Goal: Connect with others: Connect with others

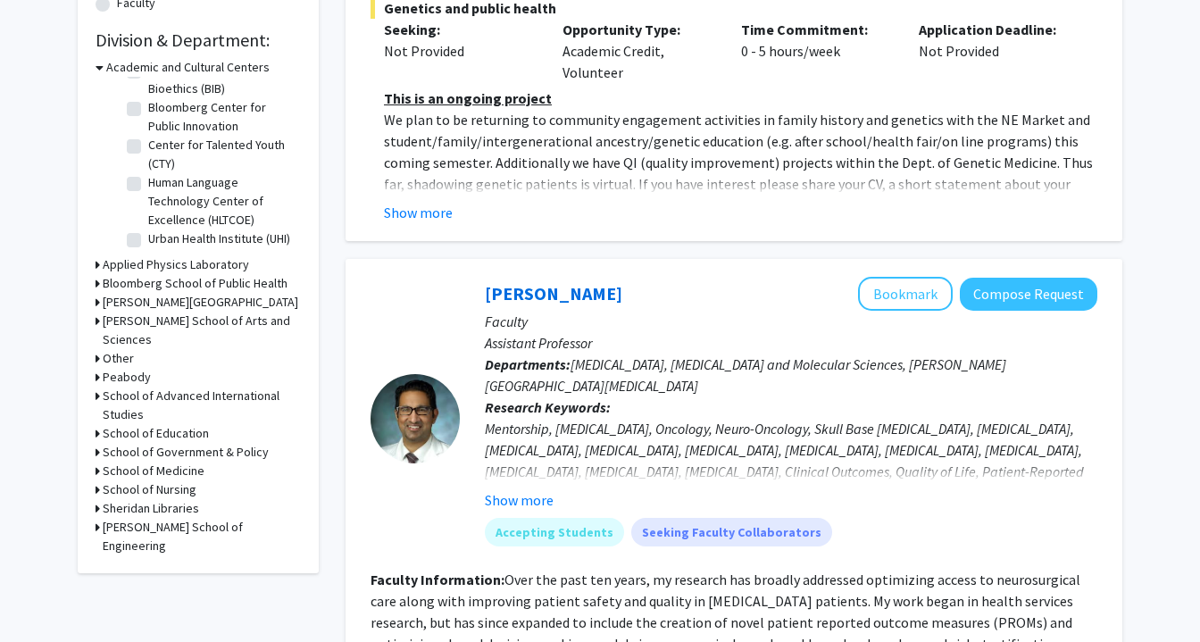
scroll to position [530, 0]
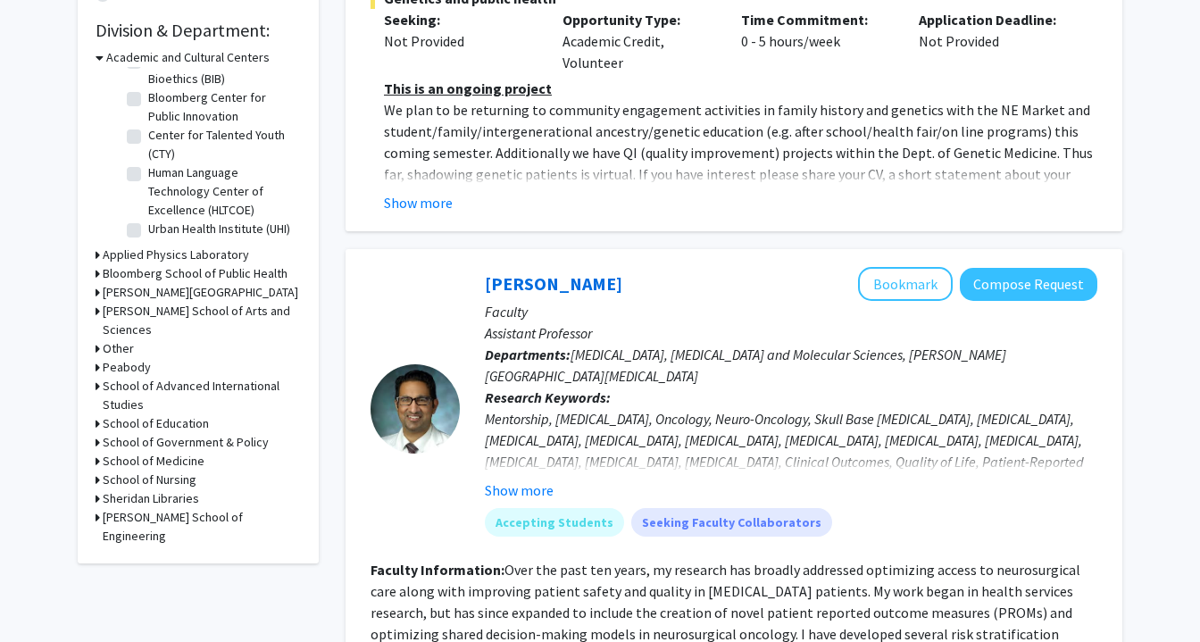
click at [167, 307] on h3 "[PERSON_NAME] School of Arts and Sciences" at bounding box center [202, 320] width 198 height 37
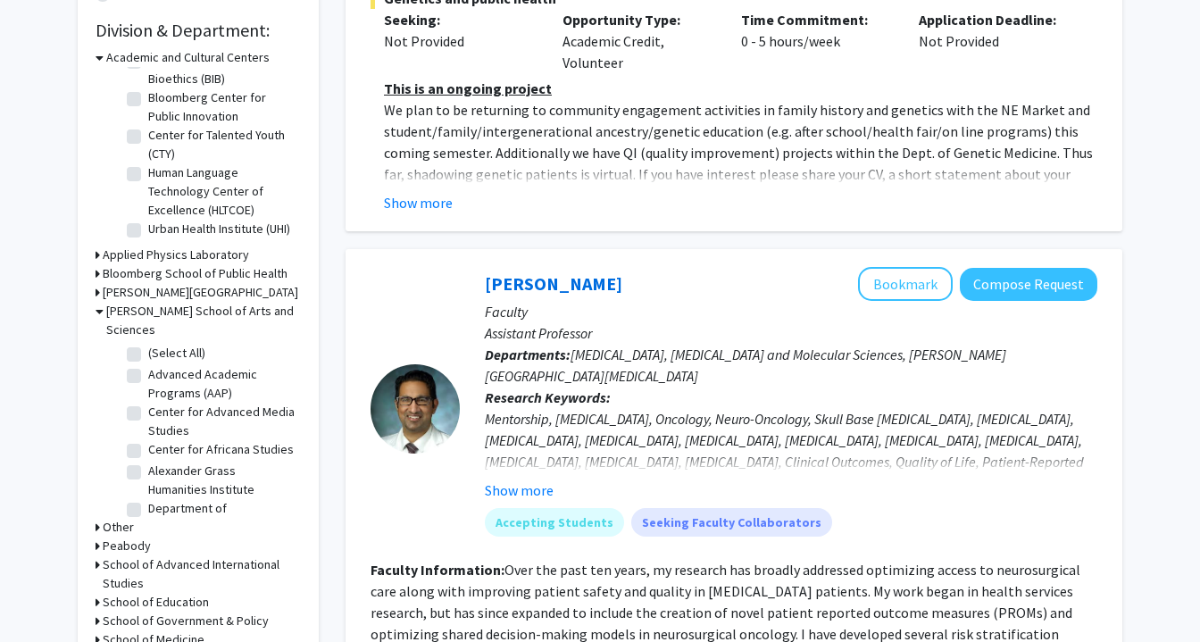
click at [271, 308] on h3 "[PERSON_NAME] School of Arts and Sciences" at bounding box center [203, 320] width 195 height 37
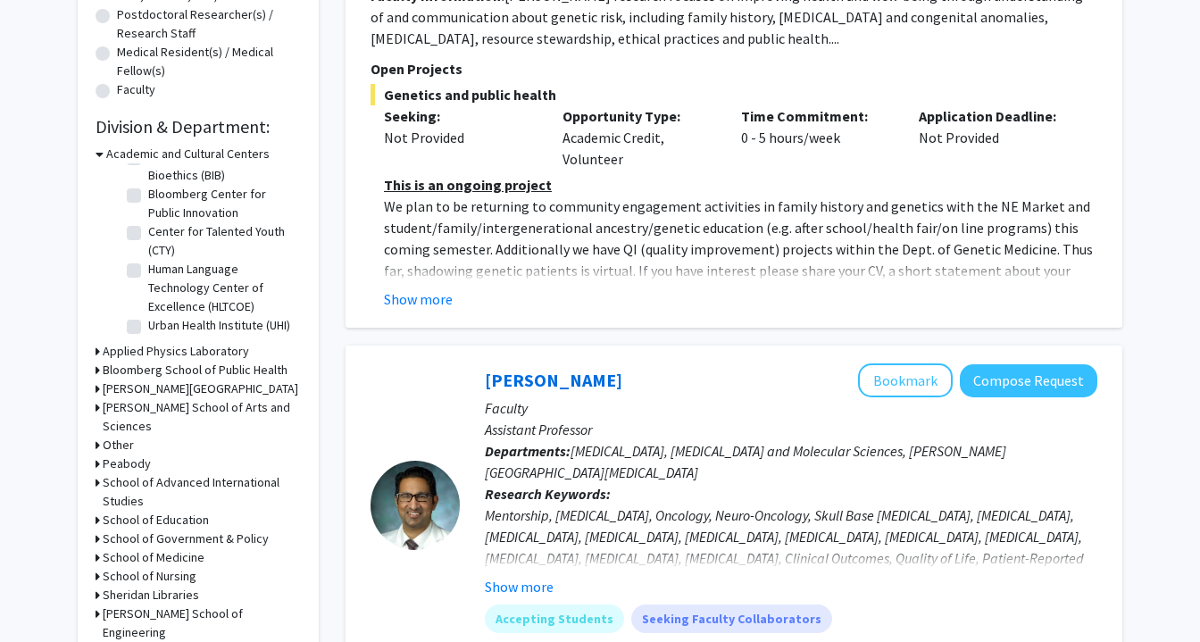
scroll to position [0, 0]
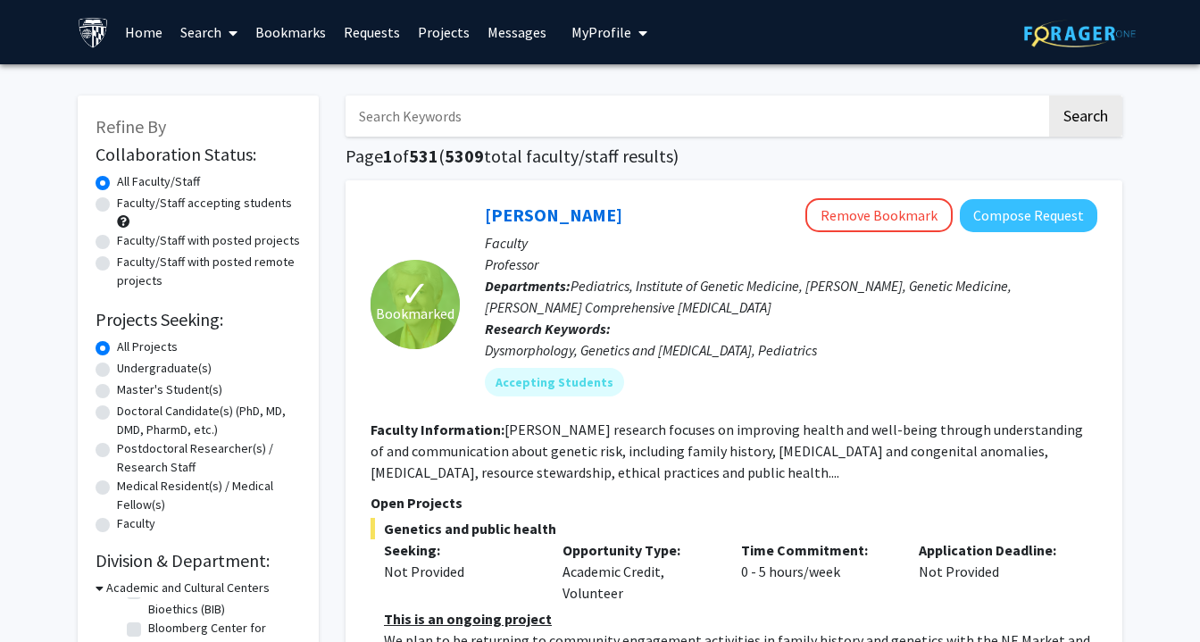
click at [572, 125] on input "Search Keywords" at bounding box center [695, 116] width 701 height 41
type input "alzheimer"
click at [1049, 96] on button "Search" at bounding box center [1085, 116] width 73 height 41
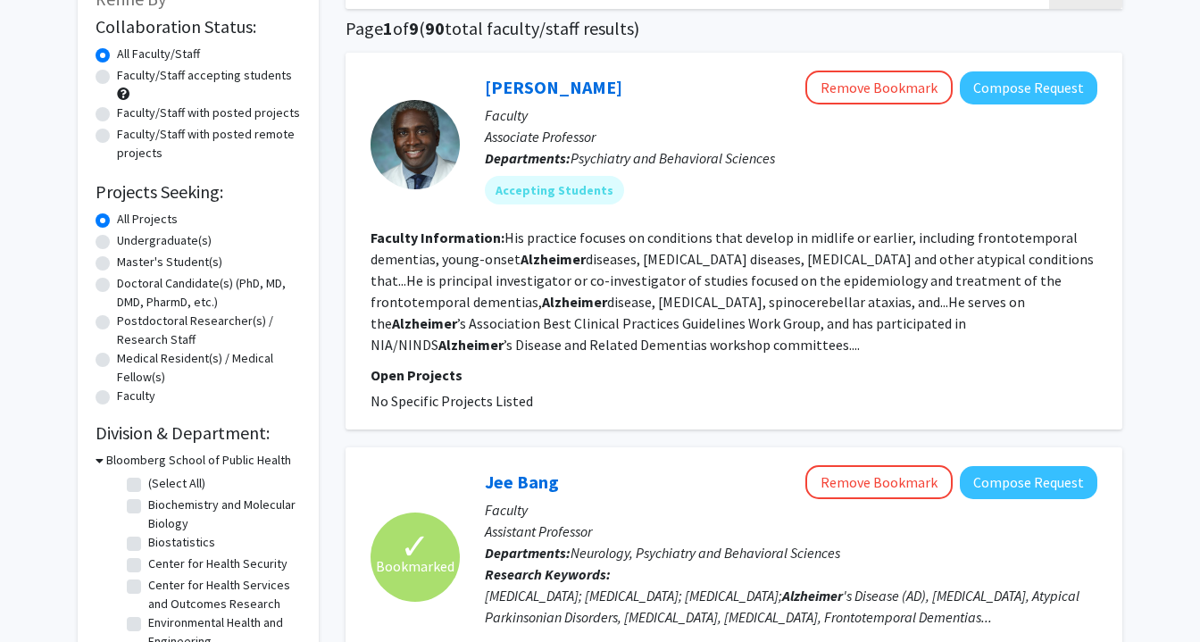
scroll to position [129, 0]
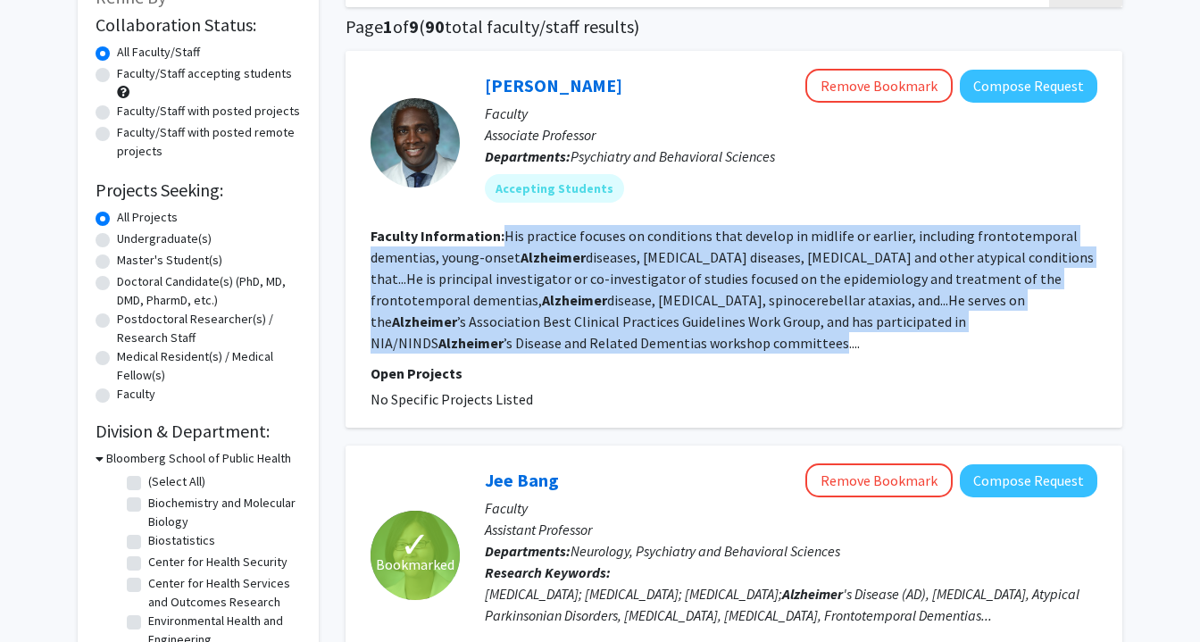
drag, startPoint x: 618, startPoint y: 345, endPoint x: 504, endPoint y: 236, distance: 157.8
click at [504, 236] on fg-read-more "His practice focuses on conditions that develop in midlife or earlier, includin…" at bounding box center [731, 289] width 723 height 125
click at [565, 280] on fg-read-more "His practice focuses on conditions that develop in midlife or earlier, includin…" at bounding box center [731, 289] width 723 height 125
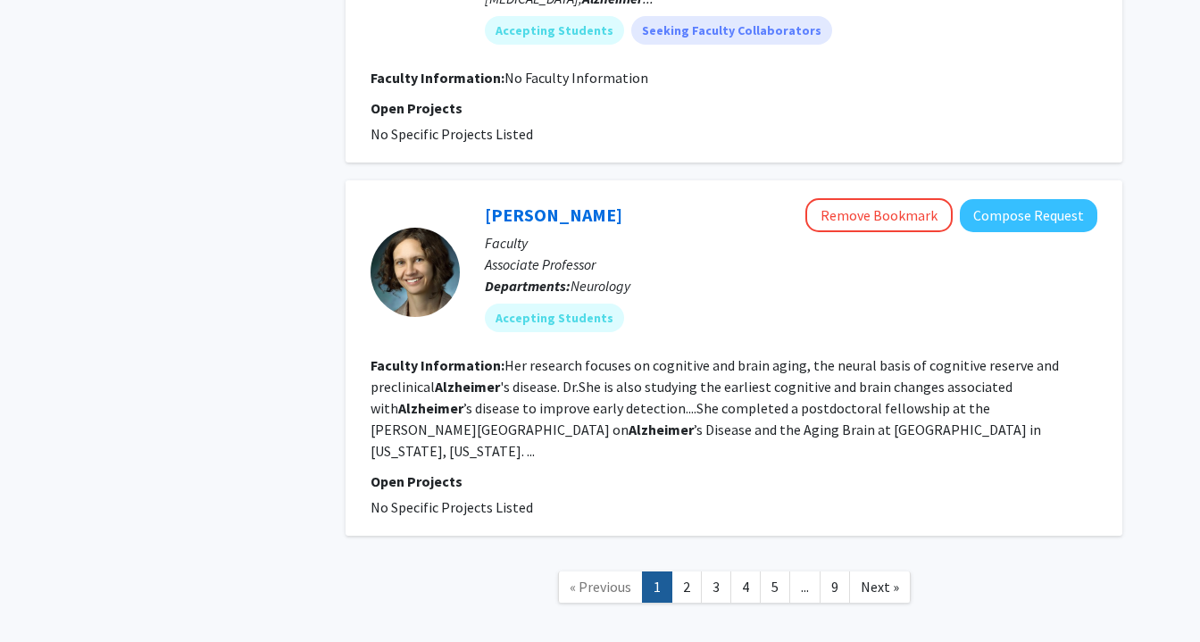
scroll to position [3328, 0]
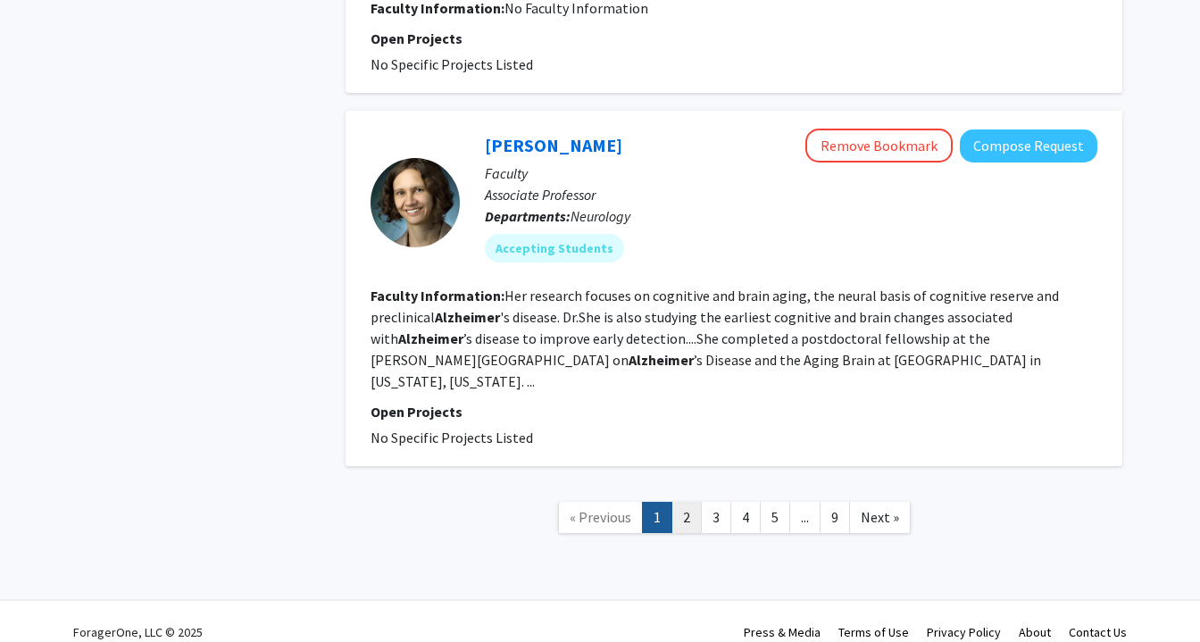
click at [686, 502] on link "2" at bounding box center [686, 517] width 30 height 31
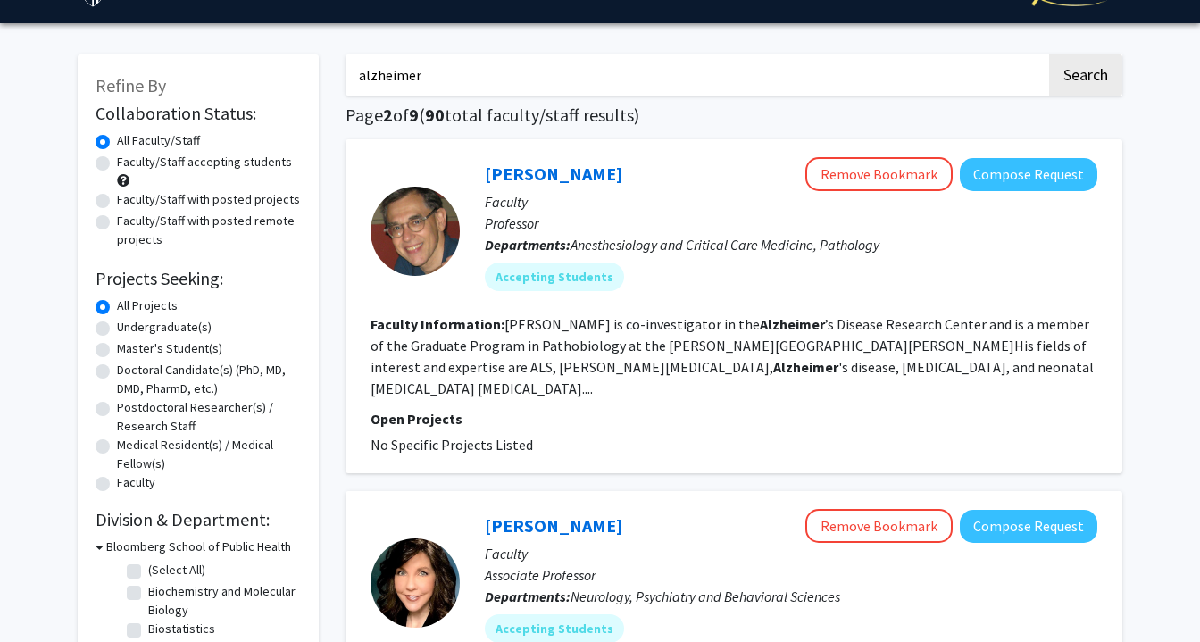
scroll to position [380, 0]
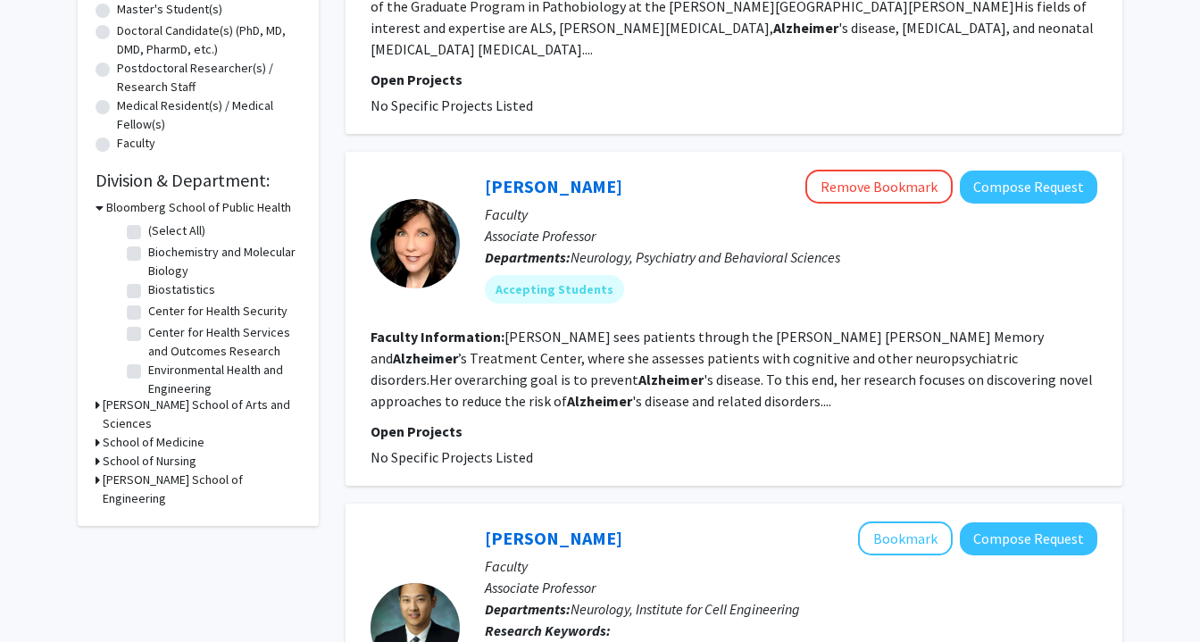
click at [525, 204] on p "Faculty" at bounding box center [791, 214] width 612 height 21
click at [525, 175] on link "[PERSON_NAME]" at bounding box center [553, 186] width 137 height 22
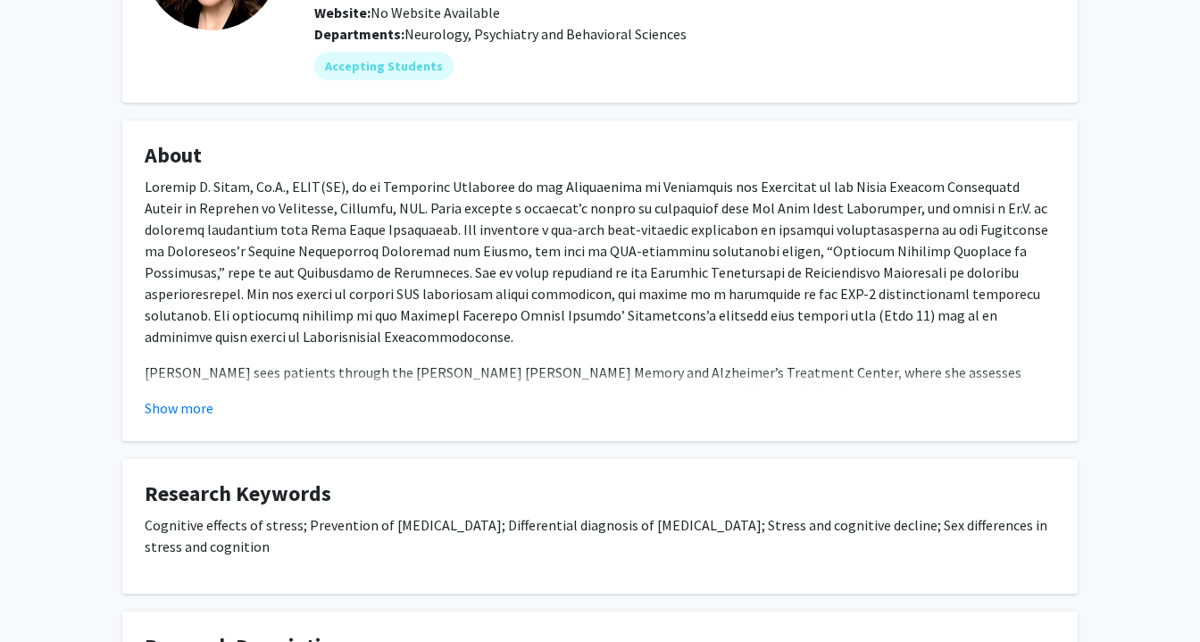
scroll to position [205, 0]
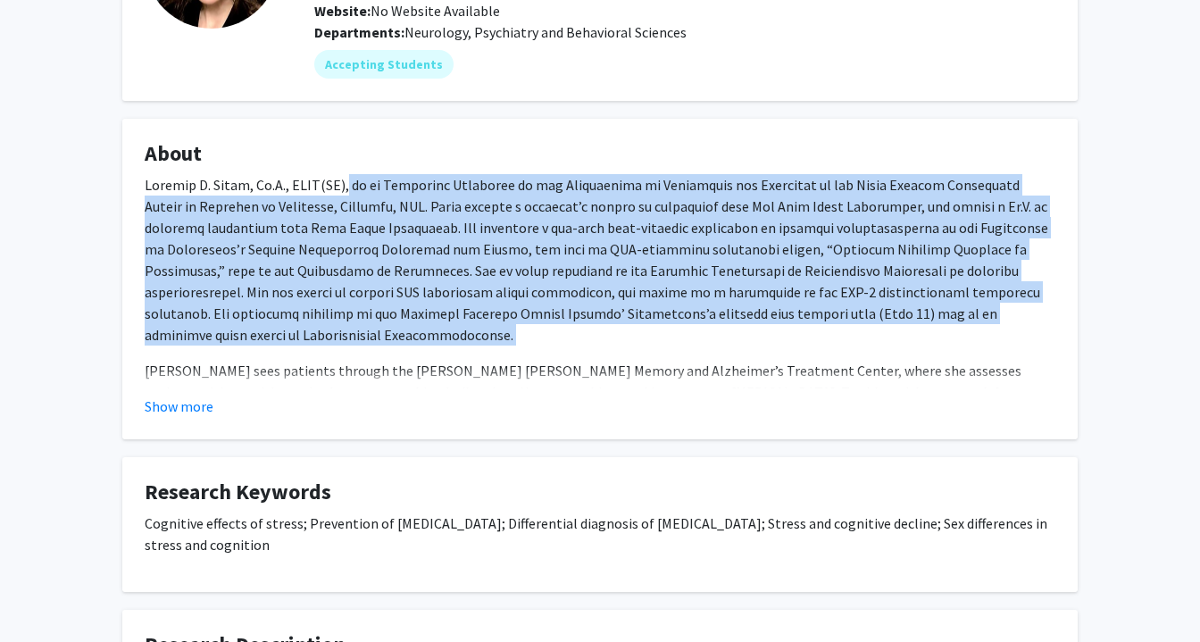
drag, startPoint x: 352, startPoint y: 186, endPoint x: 378, endPoint y: 334, distance: 150.4
click at [378, 334] on div "[PERSON_NAME] sees patients through the [PERSON_NAME] [PERSON_NAME] Memory and …" at bounding box center [600, 342] width 911 height 336
click at [182, 402] on button "Show more" at bounding box center [179, 405] width 69 height 21
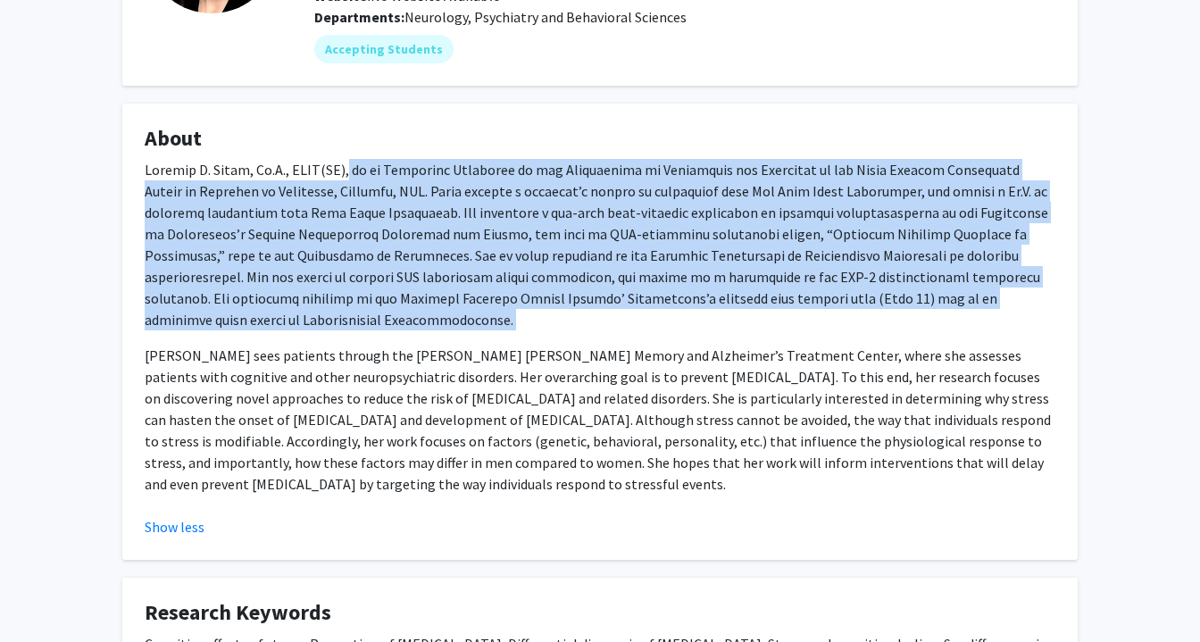
scroll to position [221, 0]
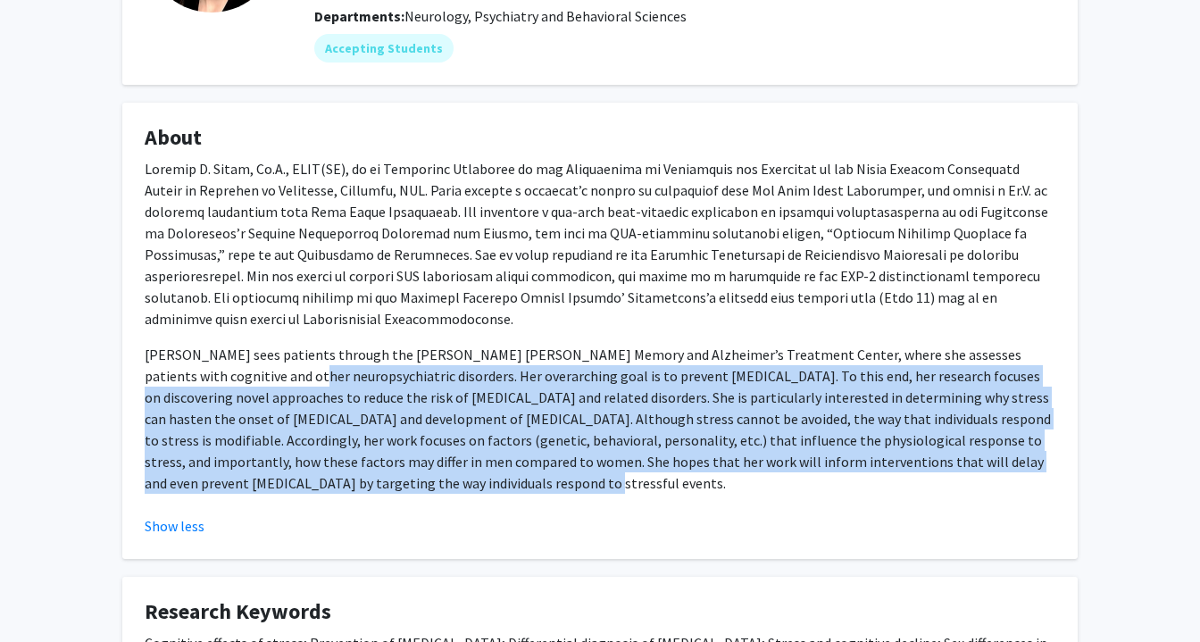
drag, startPoint x: 235, startPoint y: 352, endPoint x: 310, endPoint y: 479, distance: 148.1
click at [310, 479] on div "[PERSON_NAME] sees patients through the [PERSON_NAME] [PERSON_NAME] Memory and …" at bounding box center [600, 333] width 911 height 350
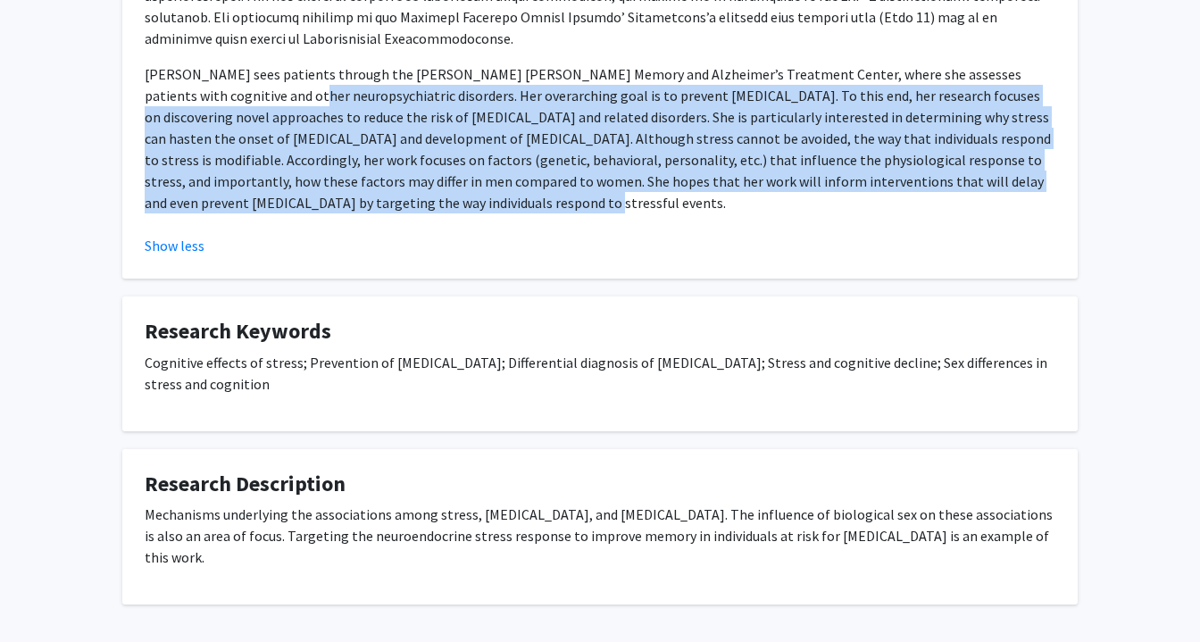
scroll to position [503, 0]
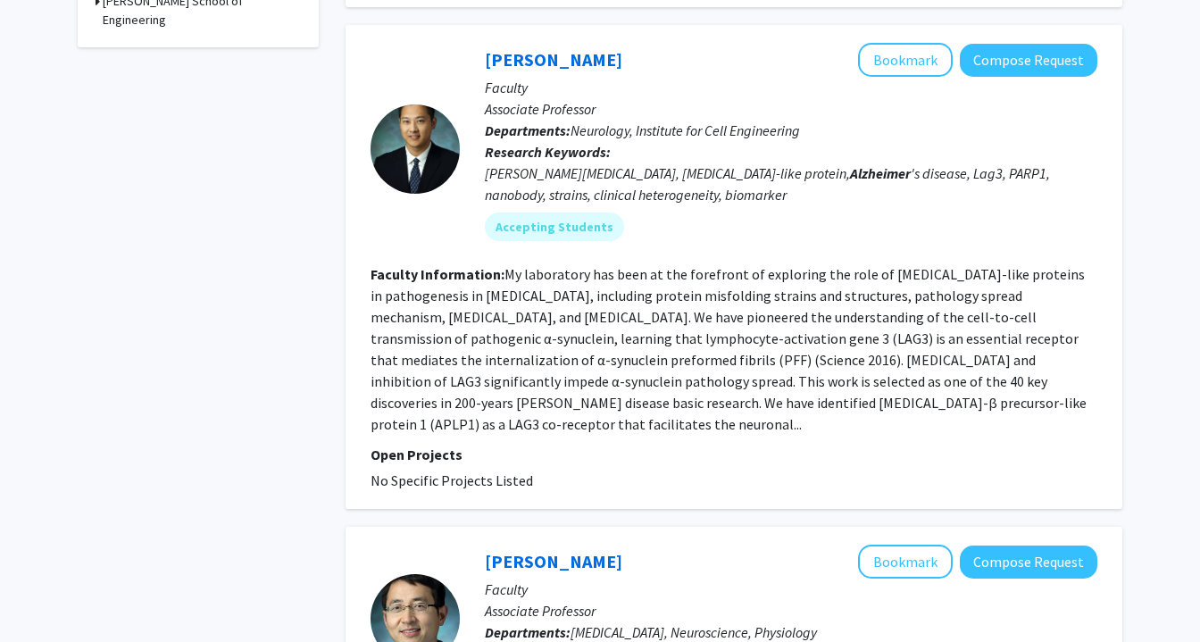
scroll to position [937, 0]
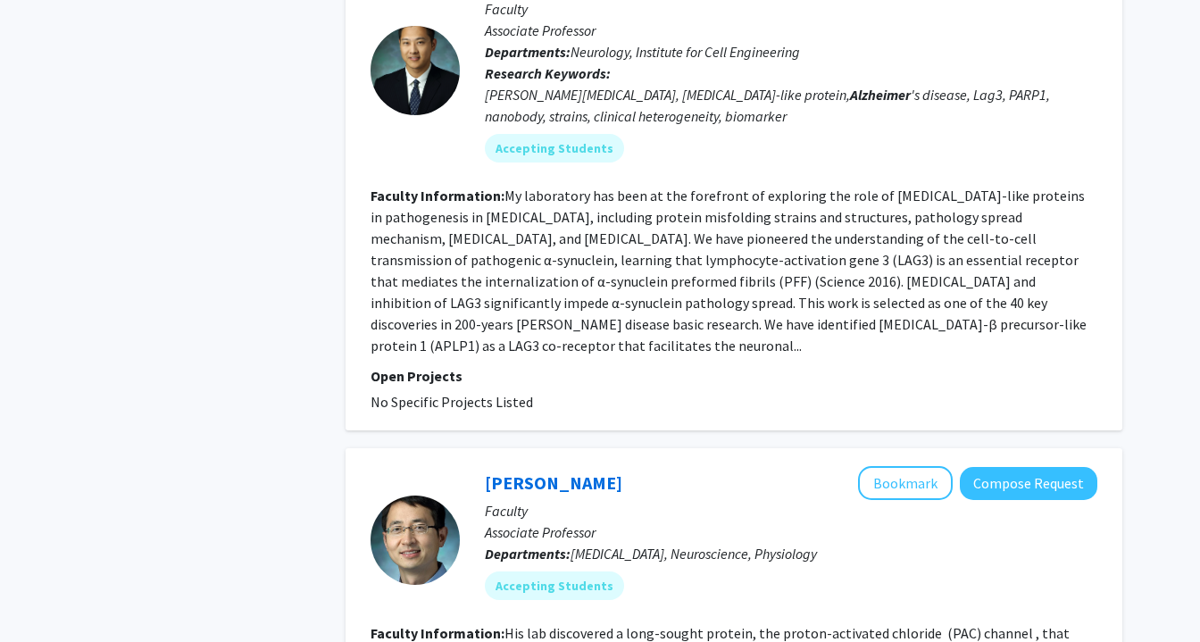
click at [754, 199] on fg-read-more "My laboratory has been at the forefront of exploring the role of [MEDICAL_DATA]…" at bounding box center [728, 271] width 716 height 168
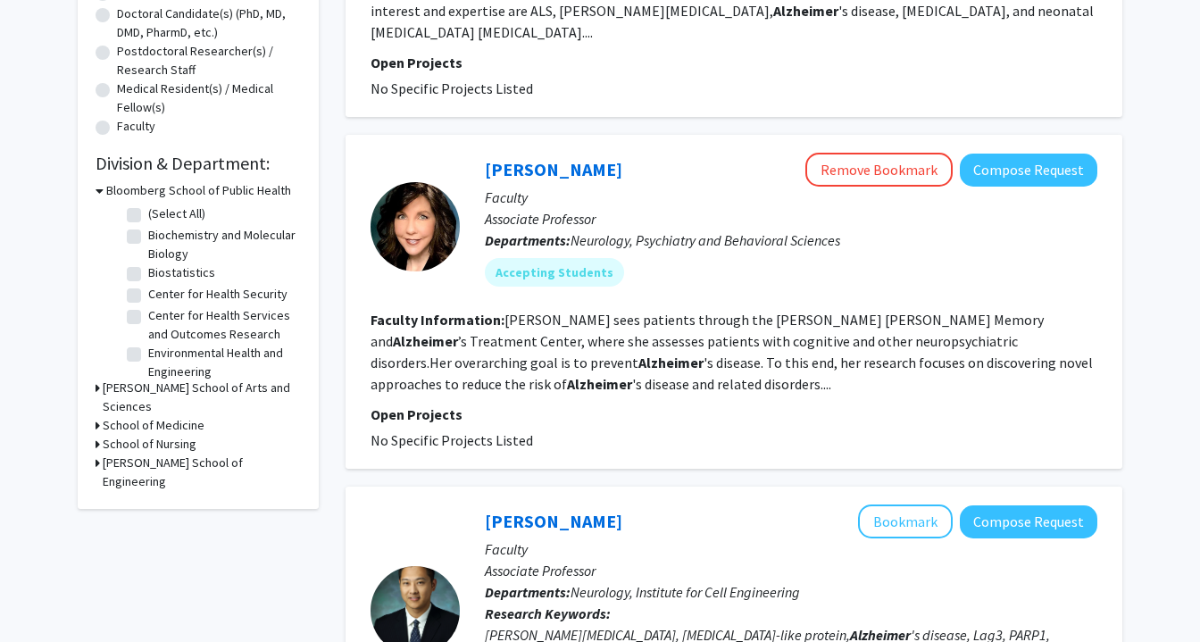
scroll to position [207, 0]
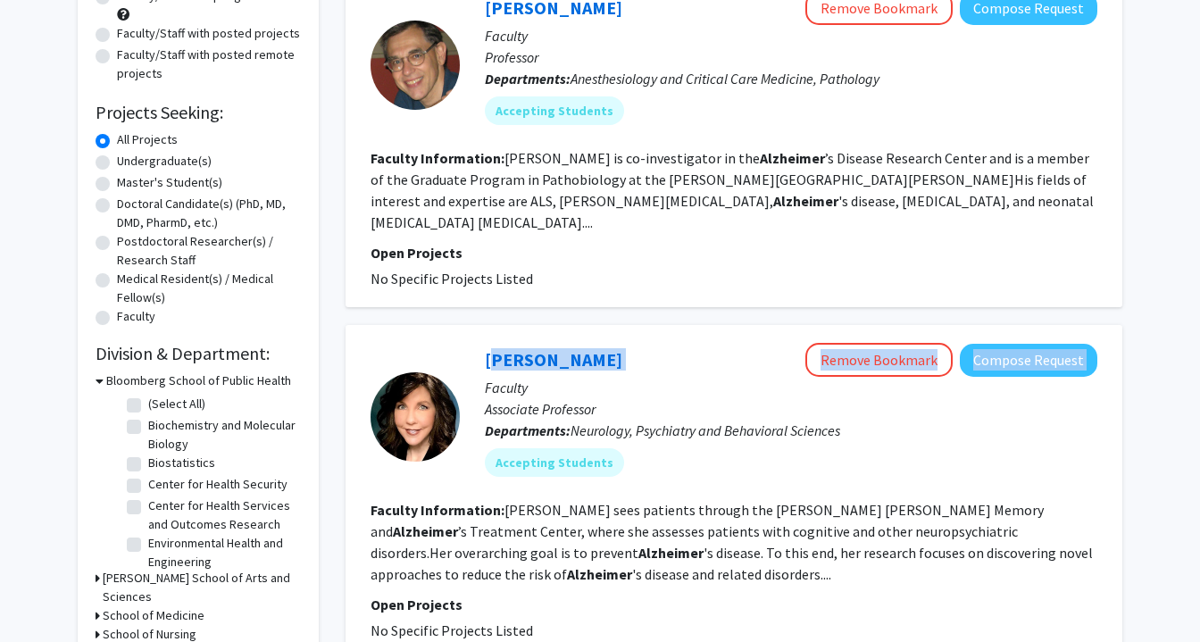
drag, startPoint x: 467, startPoint y: 335, endPoint x: 626, endPoint y: 333, distance: 158.9
click at [626, 343] on div "[PERSON_NAME] Remove Bookmark Compose Request Faculty Associate Professor Depar…" at bounding box center [778, 416] width 637 height 147
copy div "[PERSON_NAME] Remove Bookmark Compose Request"
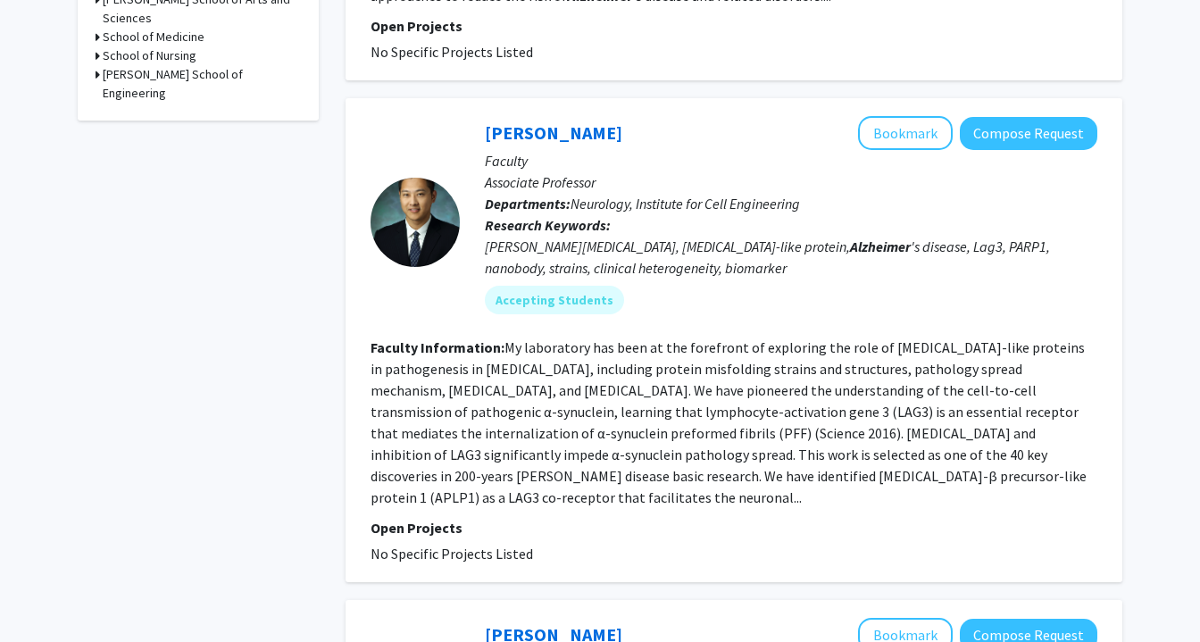
click at [640, 381] on fg-read-more "My laboratory has been at the forefront of exploring the role of [MEDICAL_DATA]…" at bounding box center [728, 422] width 716 height 168
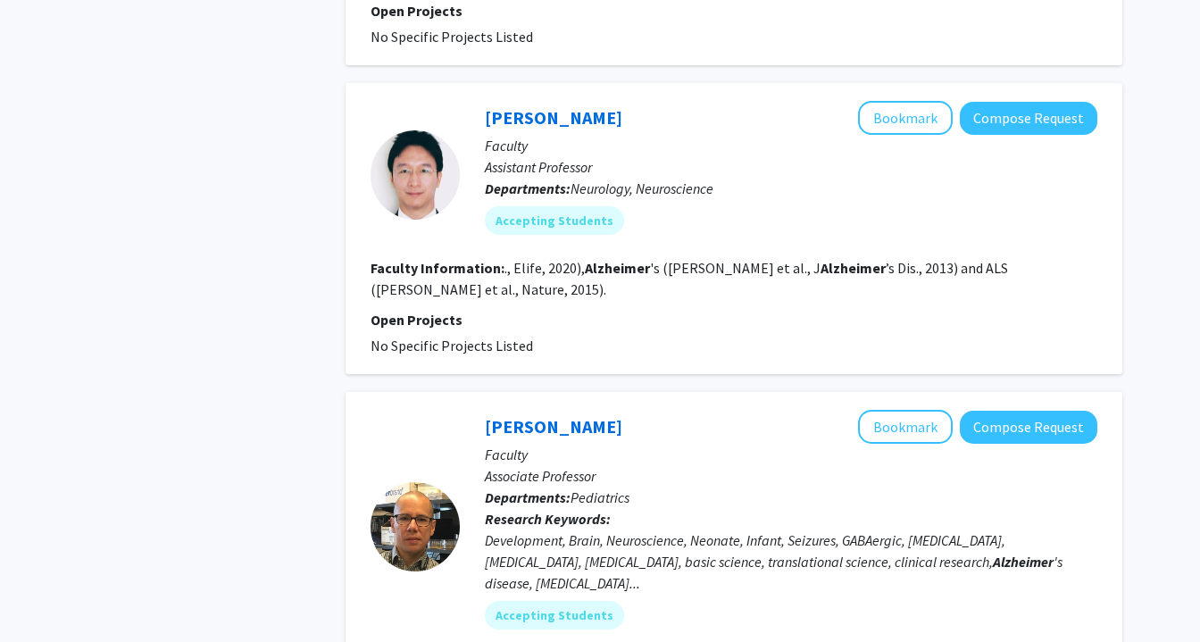
scroll to position [3337, 0]
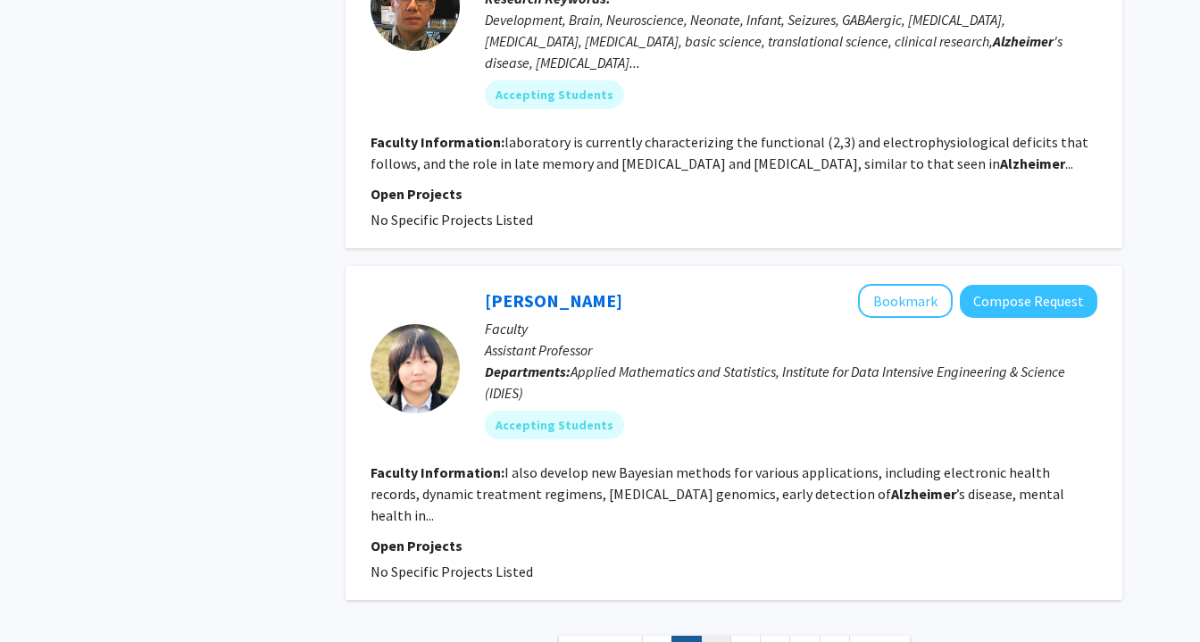
click at [725, 636] on link "3" at bounding box center [716, 651] width 30 height 31
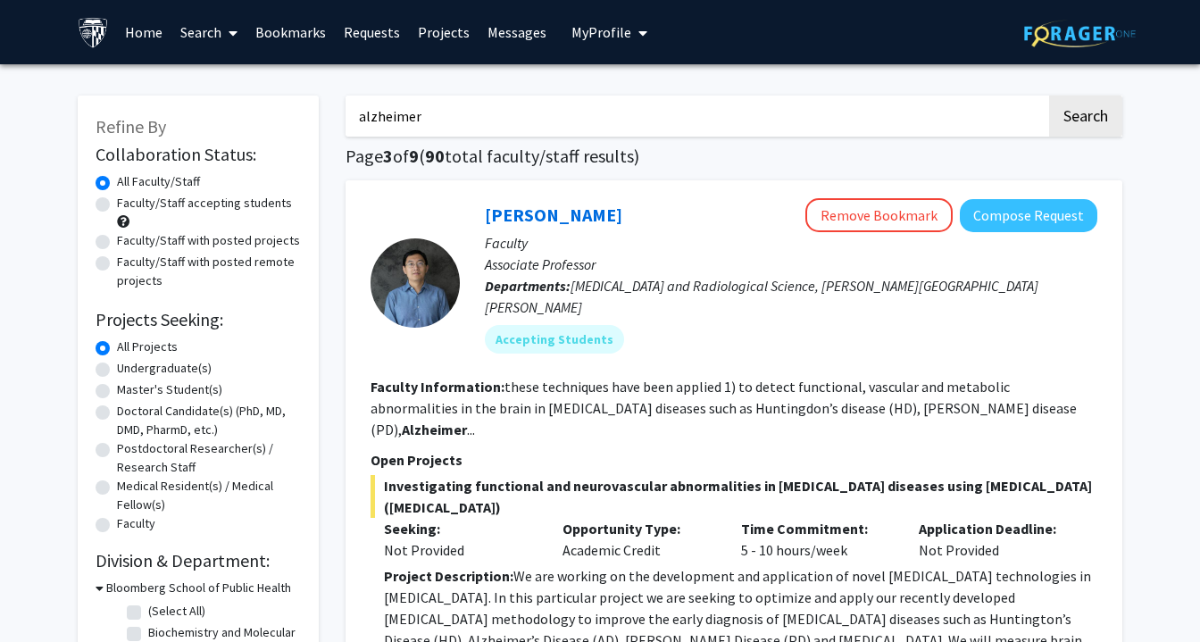
click at [541, 102] on input "alzheimer" at bounding box center [695, 116] width 701 height 41
type input "clinical"
click at [1049, 96] on button "Search" at bounding box center [1085, 116] width 73 height 41
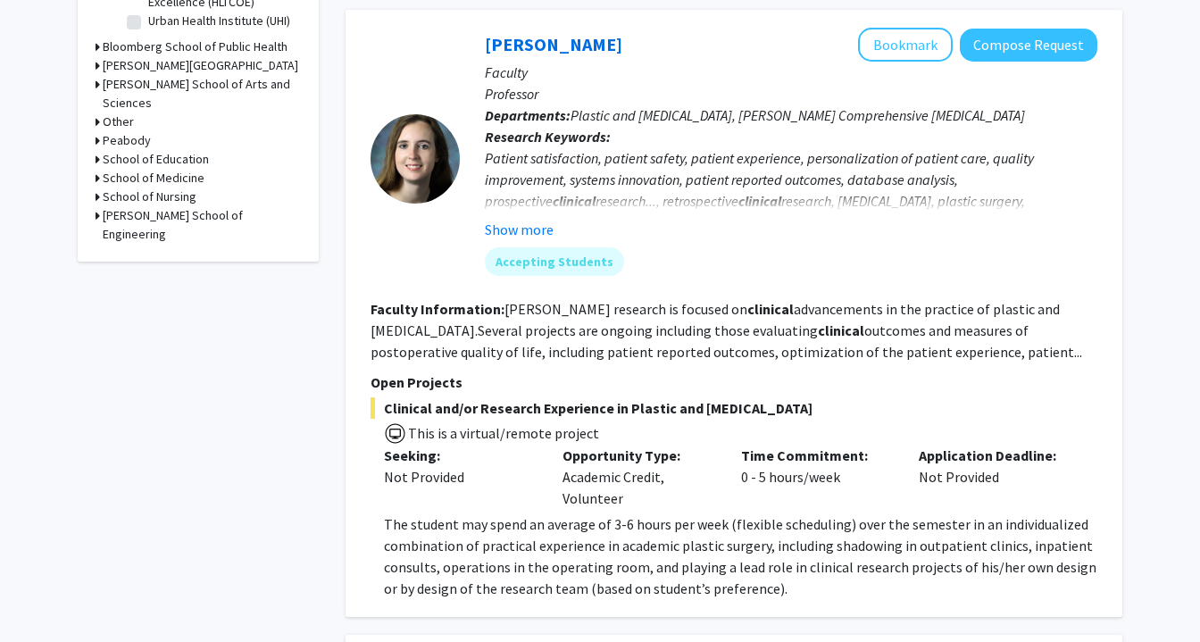
scroll to position [707, 0]
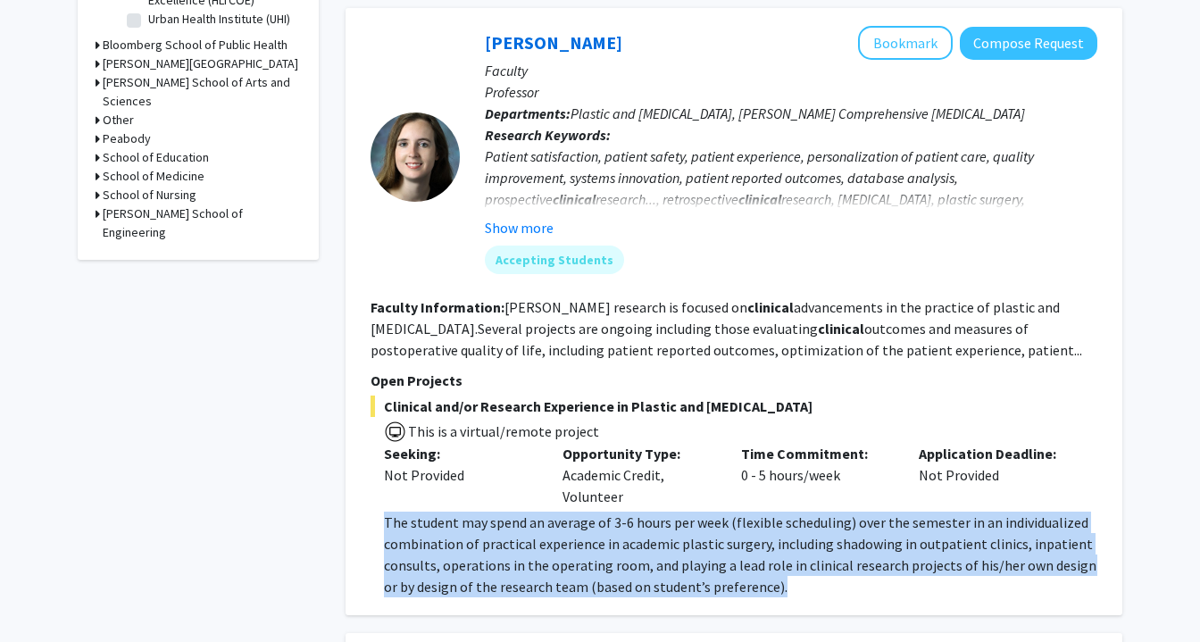
drag, startPoint x: 373, startPoint y: 528, endPoint x: 551, endPoint y: 599, distance: 191.5
click at [551, 599] on div "[PERSON_NAME] Bookmark Compose Request Faculty Professor Departments: Plastic a…" at bounding box center [733, 311] width 777 height 607
click at [906, 38] on button "Bookmark" at bounding box center [905, 43] width 95 height 34
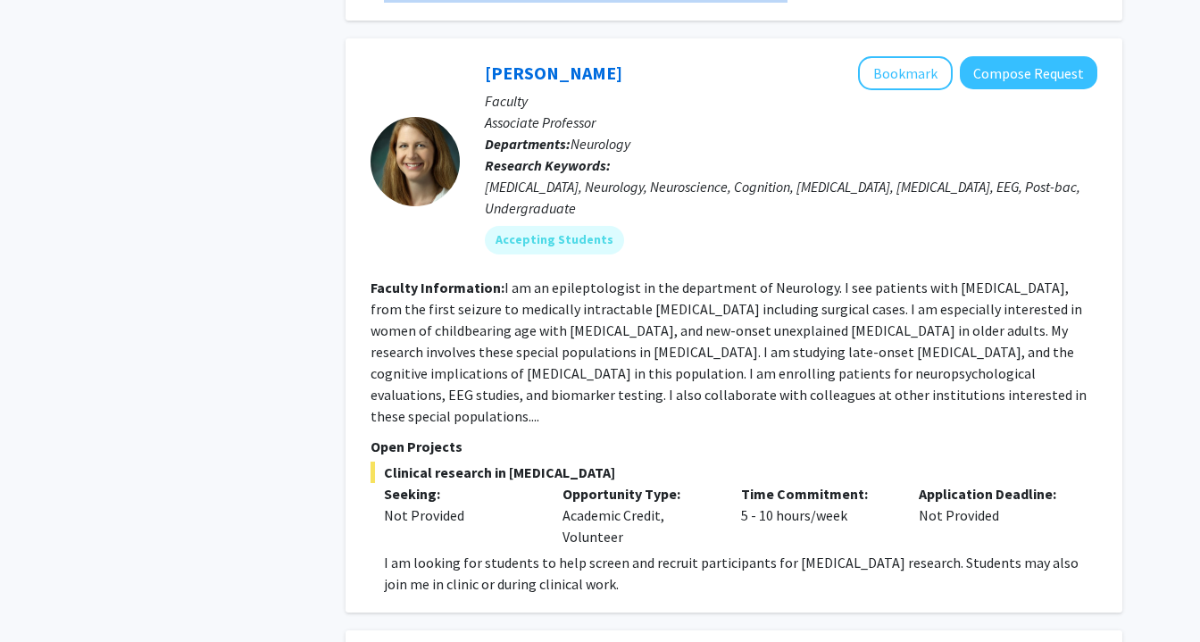
scroll to position [1303, 0]
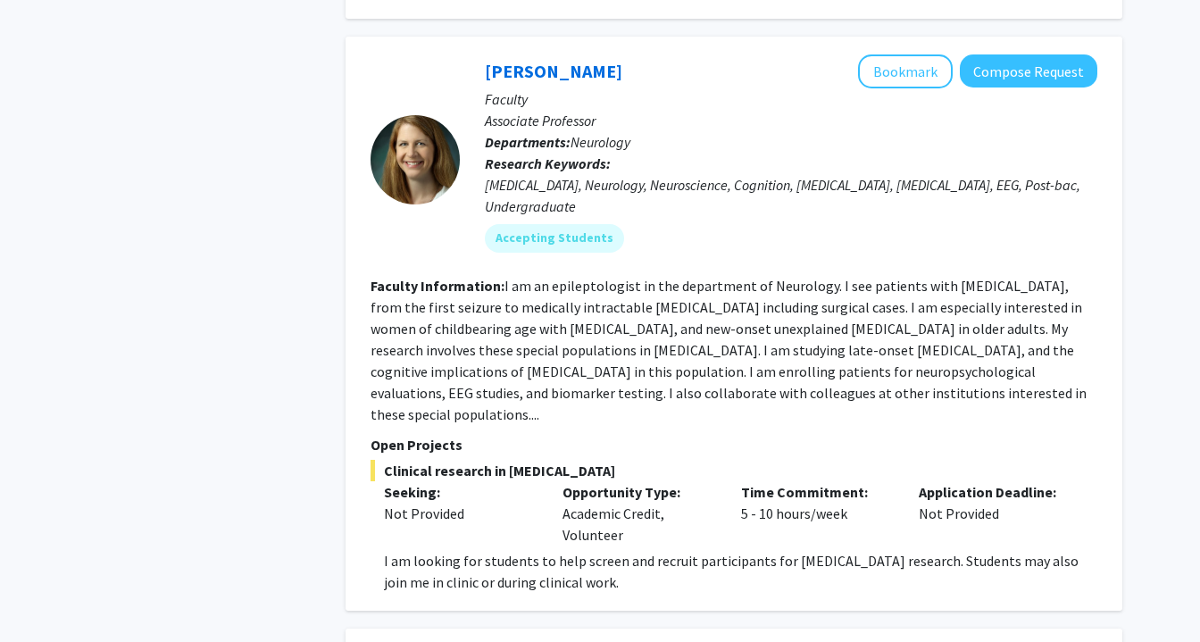
click at [844, 404] on fg-search-faculty "[PERSON_NAME] Bookmark Compose Request Faculty Associate Professor Departments:…" at bounding box center [733, 323] width 727 height 538
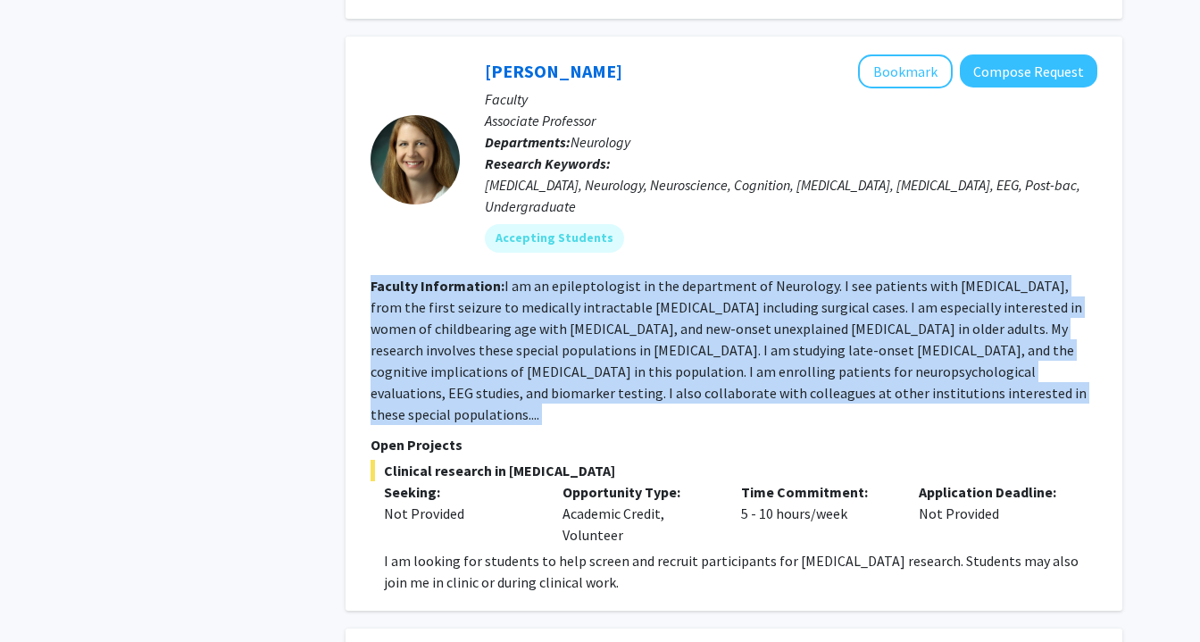
click at [844, 404] on fg-search-faculty "[PERSON_NAME] Bookmark Compose Request Faculty Associate Professor Departments:…" at bounding box center [733, 323] width 727 height 538
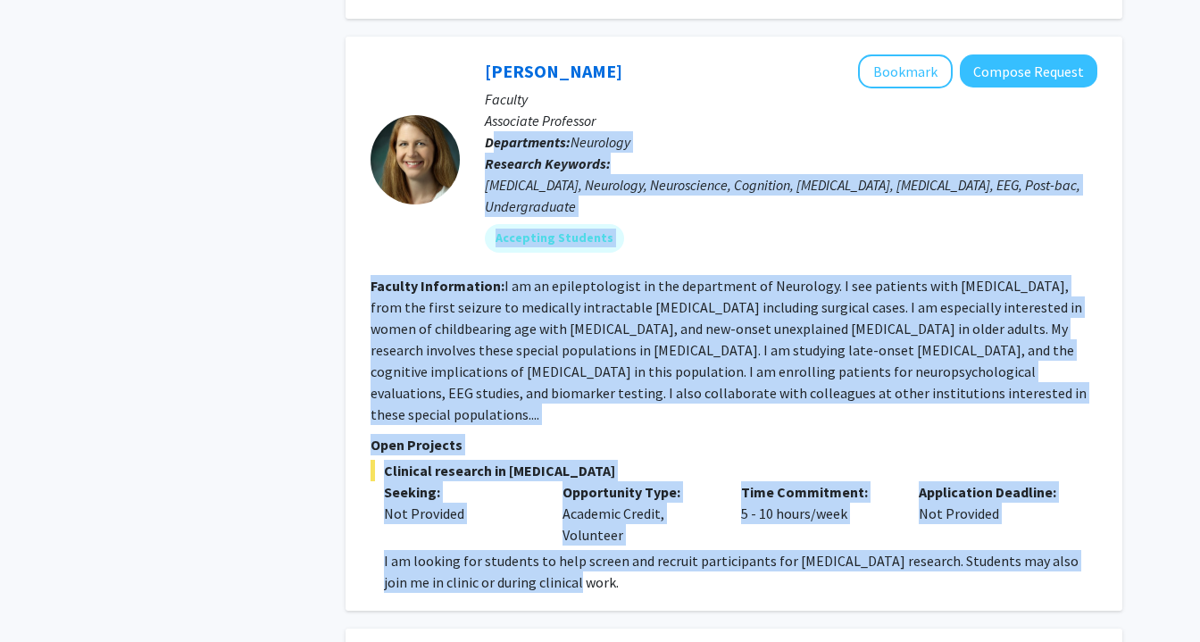
drag, startPoint x: 562, startPoint y: 563, endPoint x: 480, endPoint y: 134, distance: 437.2
click at [480, 134] on fg-search-faculty "[PERSON_NAME] Bookmark Compose Request Faculty Associate Professor Departments:…" at bounding box center [733, 323] width 727 height 538
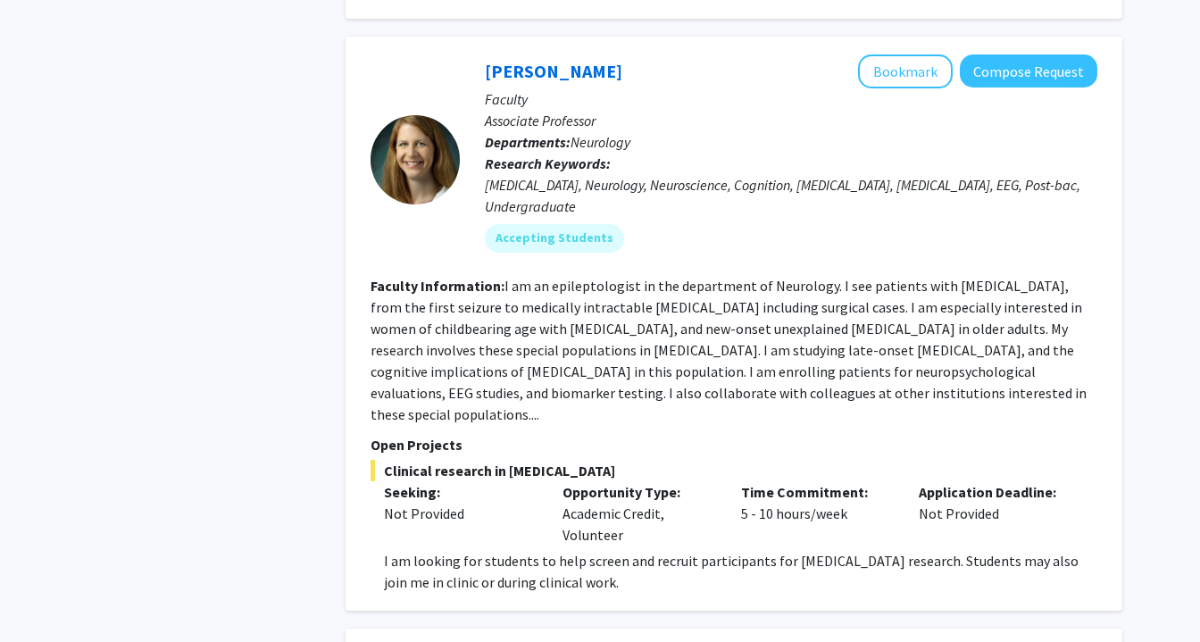
click at [495, 106] on p "Faculty" at bounding box center [791, 98] width 612 height 21
drag, startPoint x: 484, startPoint y: 65, endPoint x: 640, endPoint y: 360, distance: 333.4
click at [640, 360] on fg-search-faculty "[PERSON_NAME] Bookmark Compose Request Faculty Associate Professor Departments:…" at bounding box center [733, 323] width 727 height 538
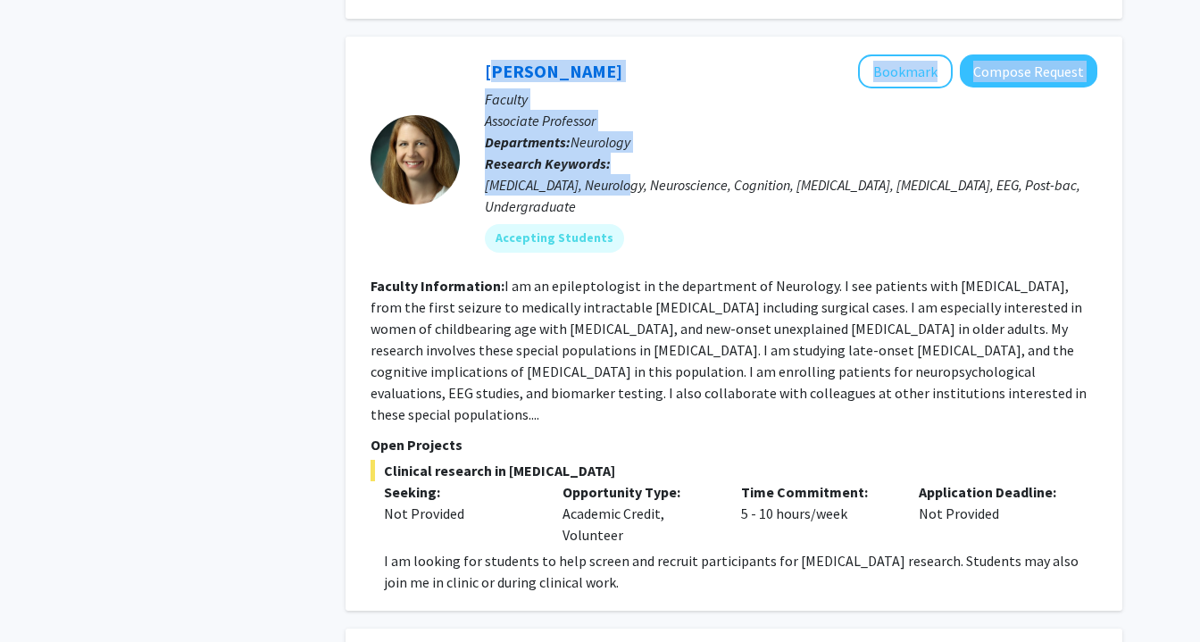
drag, startPoint x: 464, startPoint y: 47, endPoint x: 618, endPoint y: 192, distance: 210.9
click at [619, 193] on div "[PERSON_NAME] Bookmark Compose Request Faculty Associate Professor Departments:…" at bounding box center [733, 324] width 777 height 574
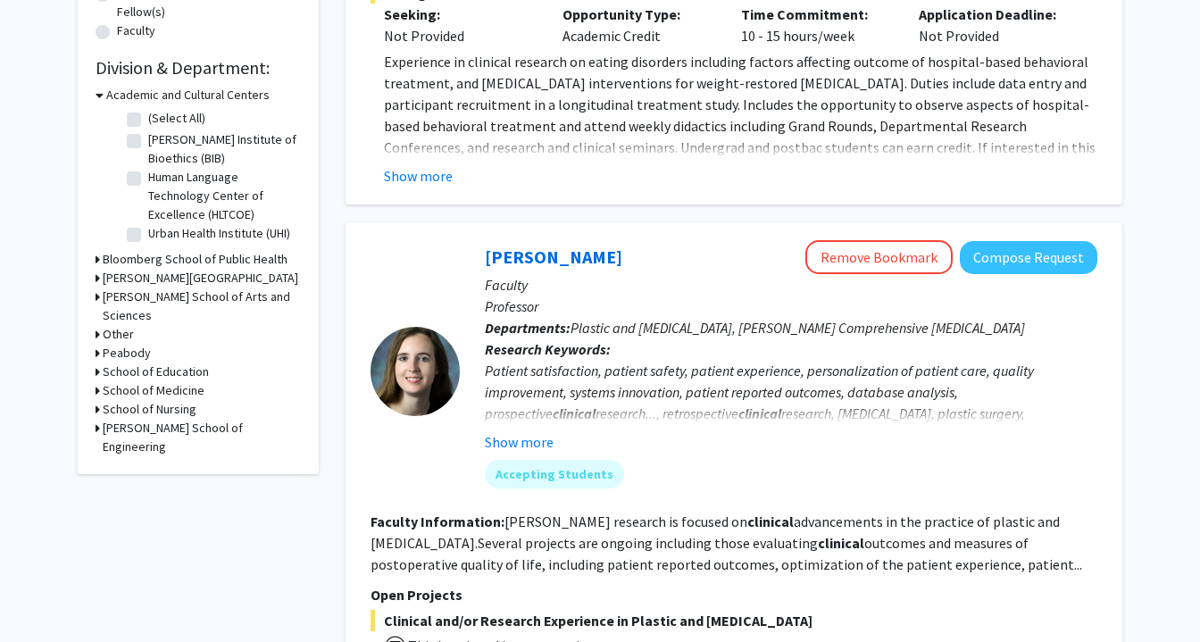
scroll to position [0, 0]
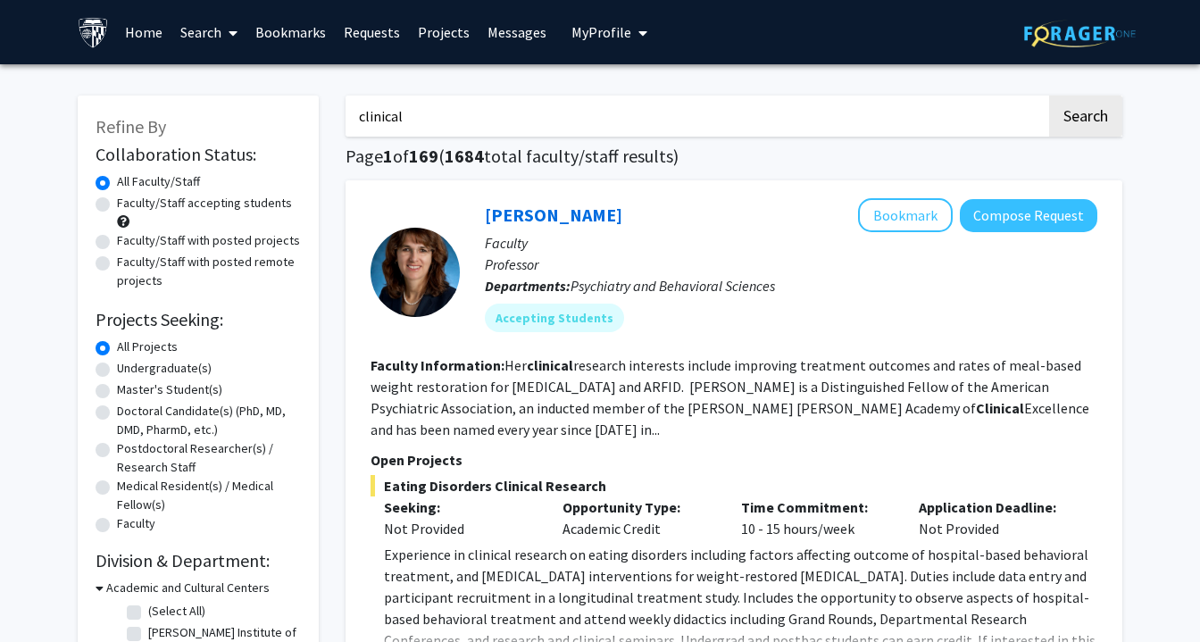
click at [296, 26] on link "Bookmarks" at bounding box center [290, 32] width 88 height 62
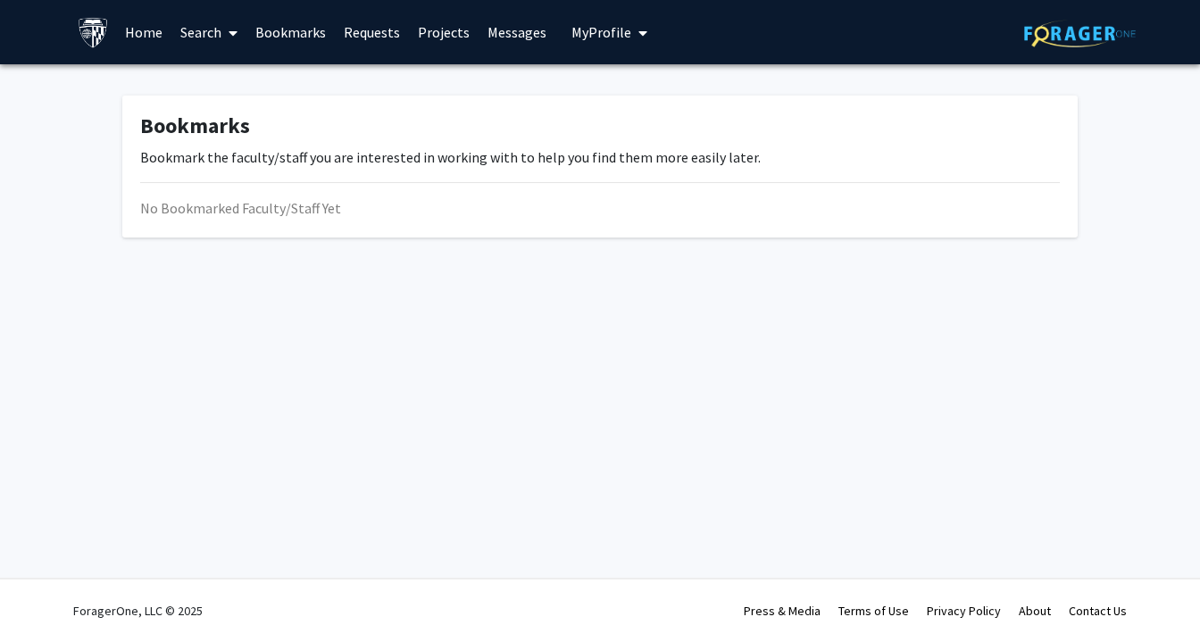
click at [389, 48] on link "Requests" at bounding box center [372, 32] width 74 height 62
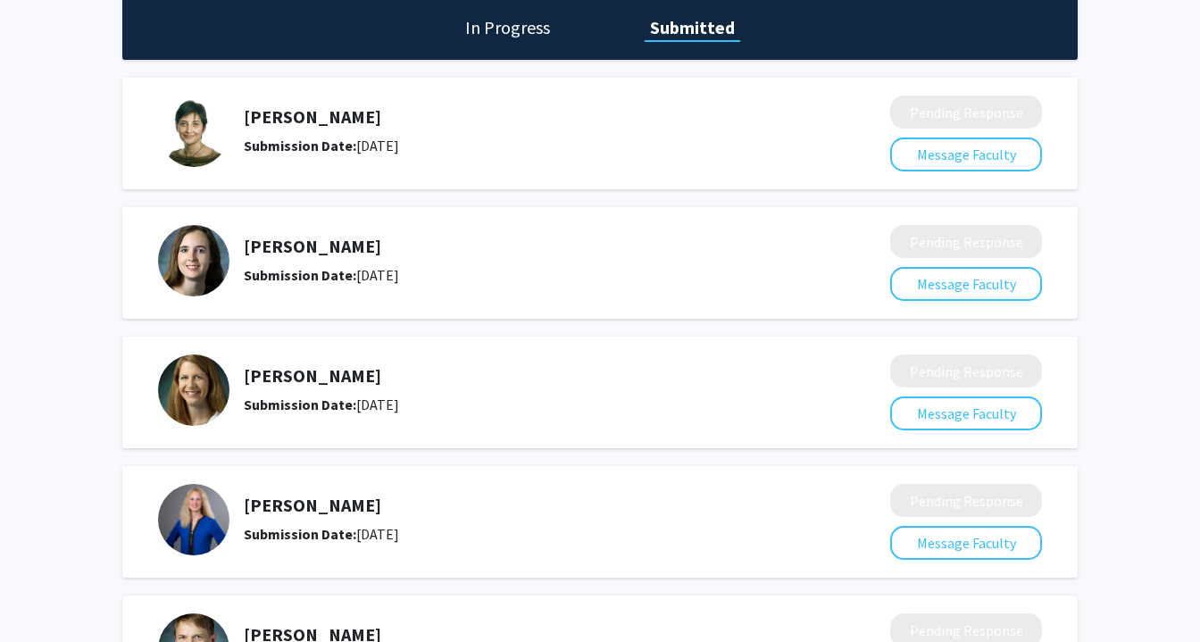
scroll to position [88, 0]
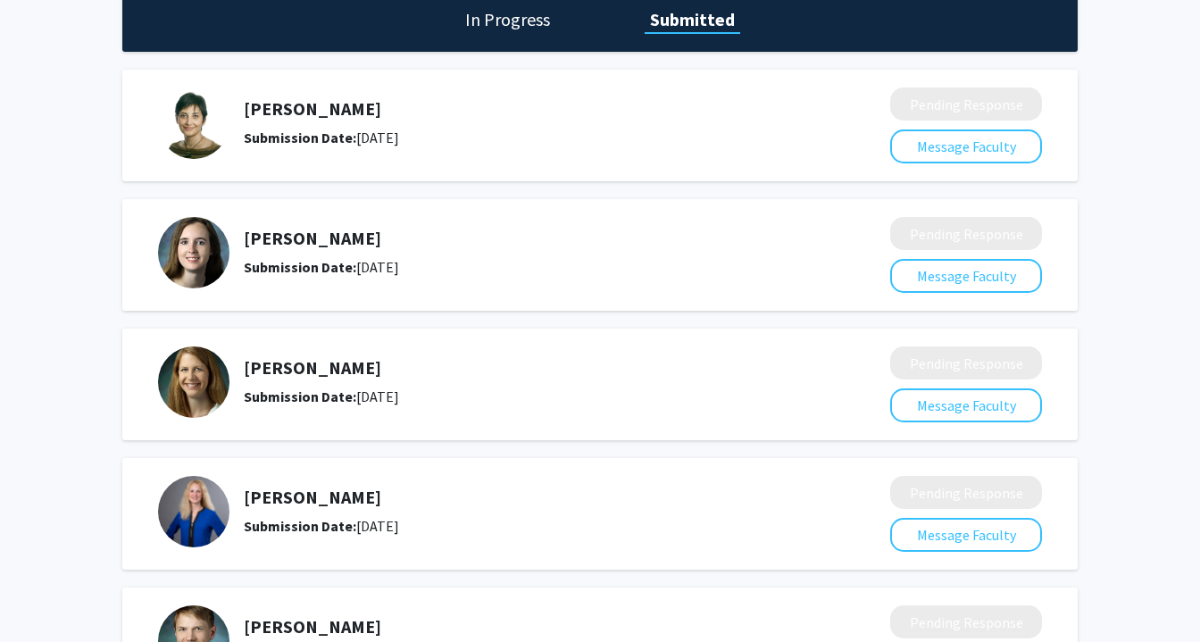
click at [351, 245] on h5 "[PERSON_NAME]" at bounding box center [520, 238] width 552 height 21
copy h5 "[PERSON_NAME]"
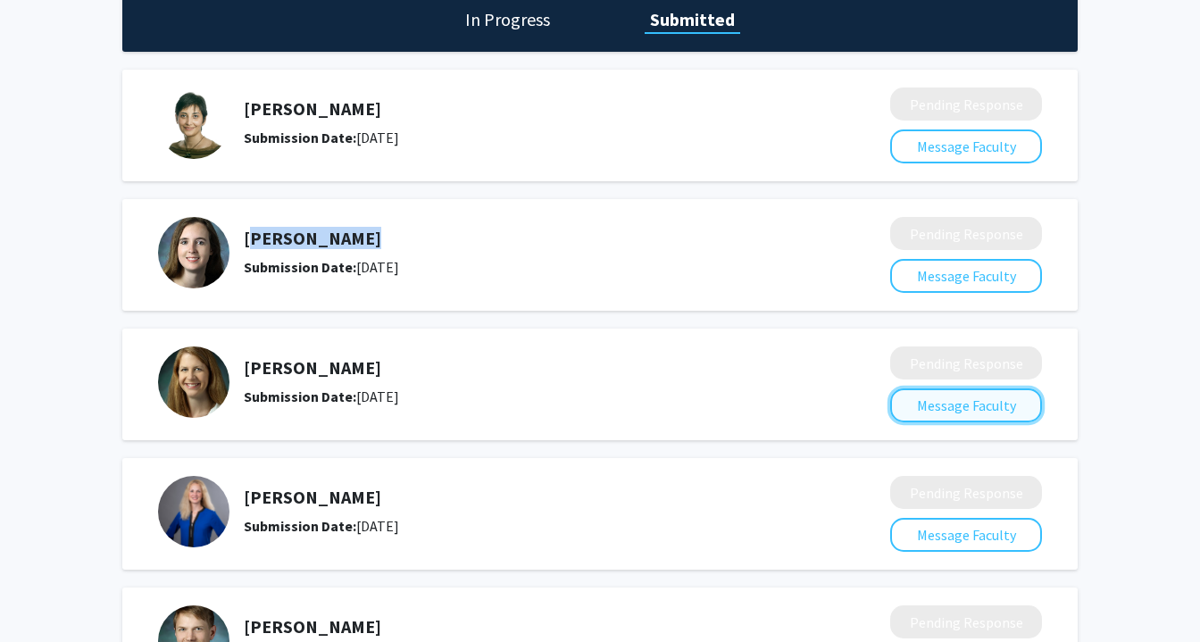
click at [942, 405] on button "Message Faculty" at bounding box center [966, 405] width 152 height 34
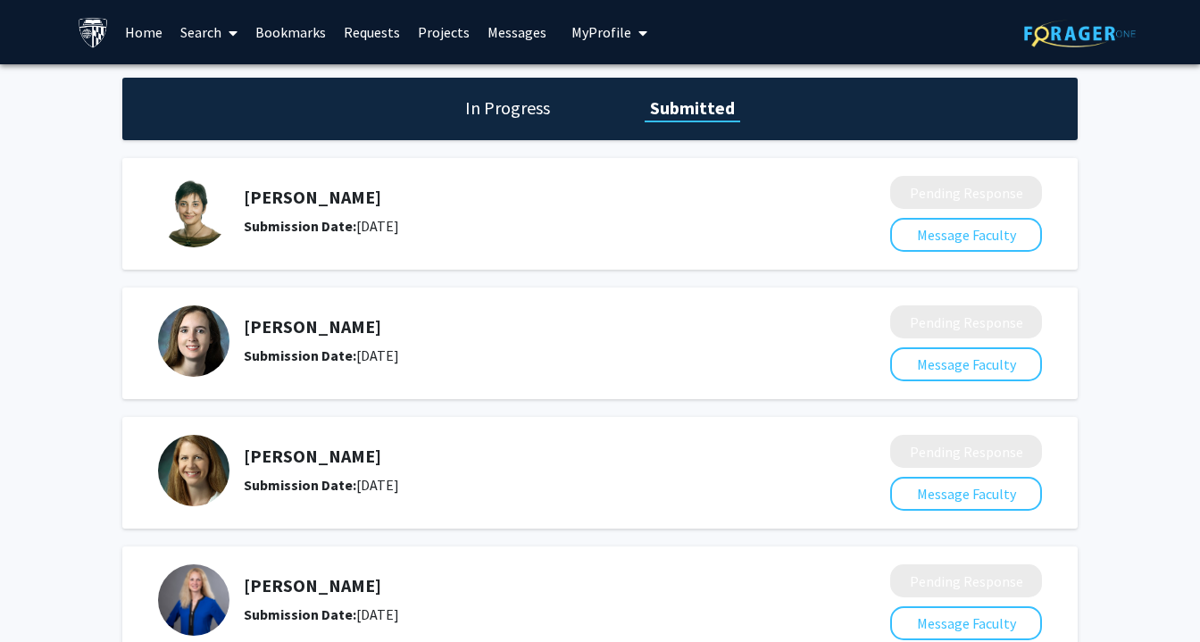
drag, startPoint x: 238, startPoint y: 329, endPoint x: 463, endPoint y: 329, distance: 225.0
click at [464, 329] on div "[PERSON_NAME] Submission Date: [DATE]" at bounding box center [511, 340] width 707 height 71
copy h5 "[PERSON_NAME]"
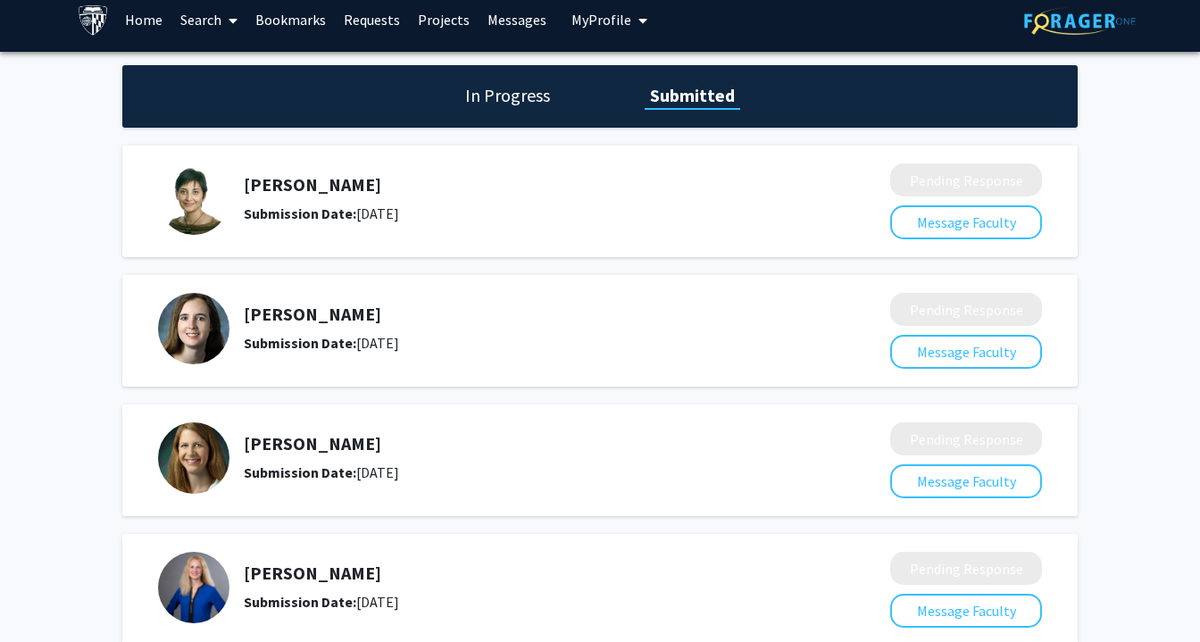
scroll to position [11, 0]
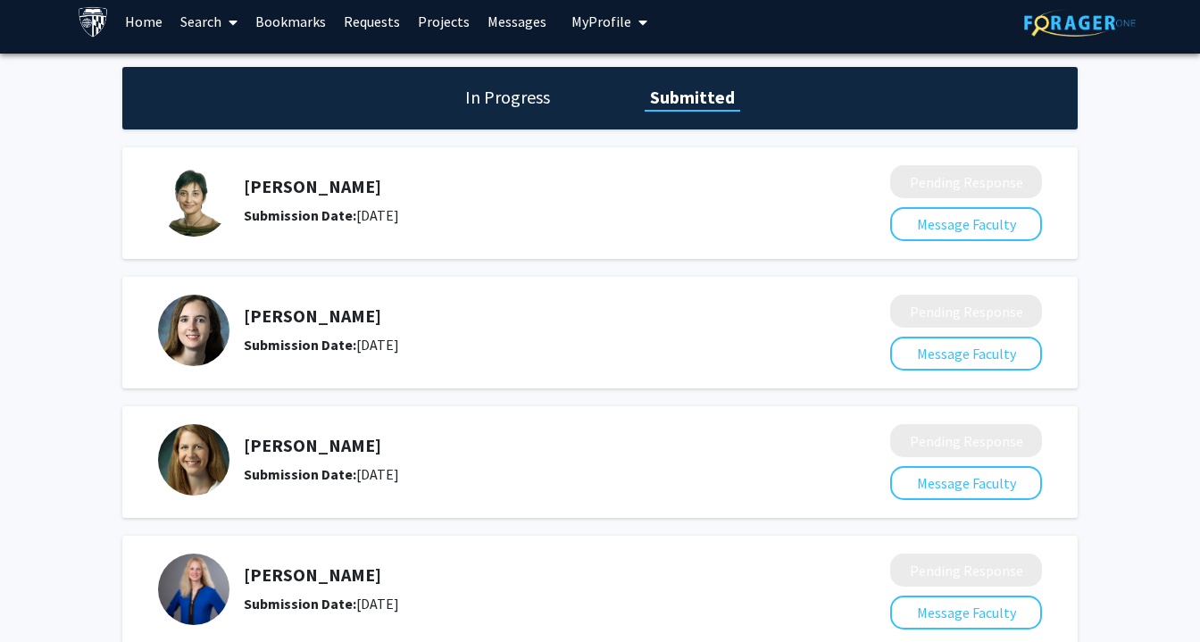
drag, startPoint x: 245, startPoint y: 438, endPoint x: 391, endPoint y: 437, distance: 146.4
click at [393, 438] on h5 "[PERSON_NAME]" at bounding box center [520, 445] width 552 height 21
copy h5 "[PERSON_NAME]"
click at [592, 368] on div at bounding box center [600, 333] width 884 height 76
click at [276, 445] on h5 "[PERSON_NAME]" at bounding box center [520, 445] width 552 height 21
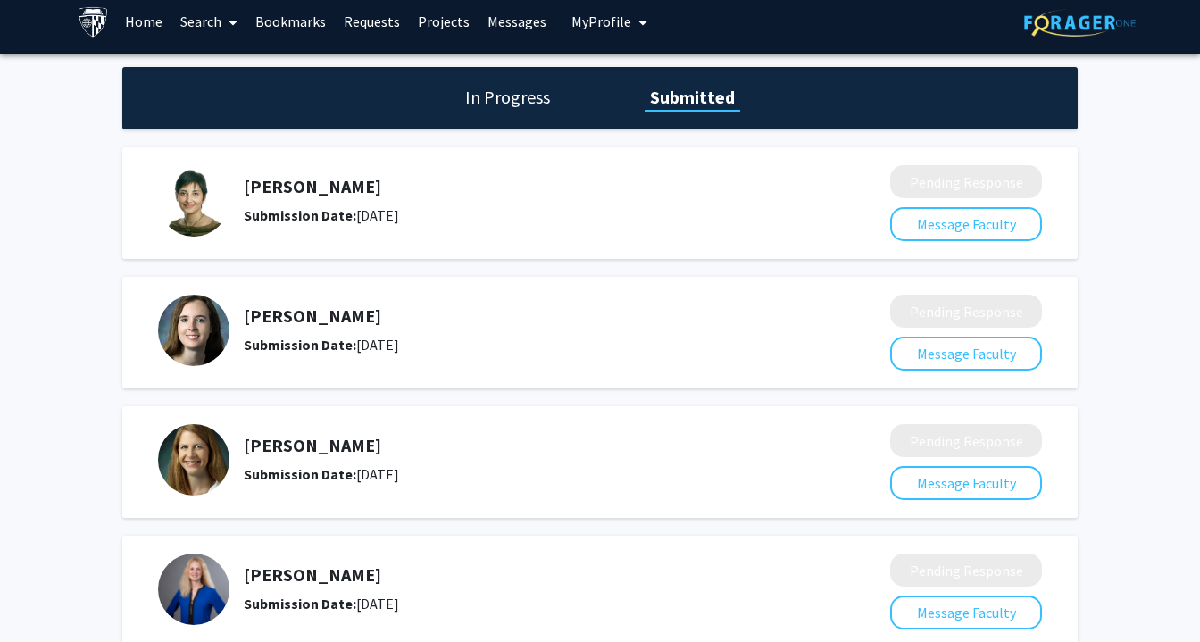
click at [171, 466] on img at bounding box center [193, 459] width 71 height 71
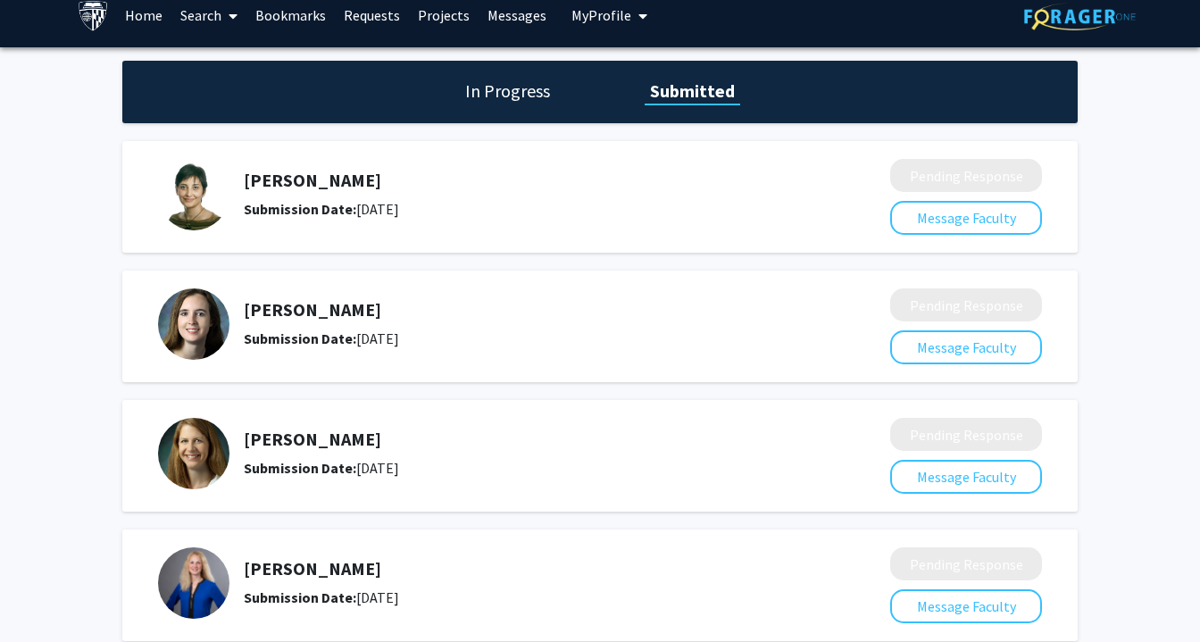
scroll to position [0, 0]
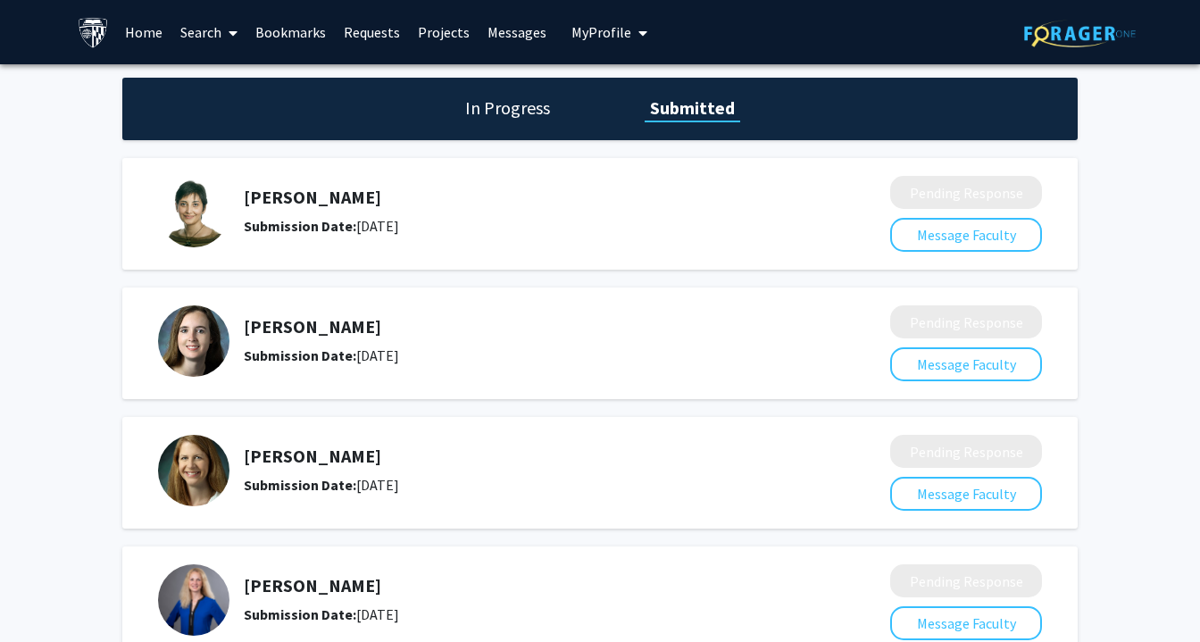
click at [296, 43] on link "Bookmarks" at bounding box center [290, 32] width 88 height 62
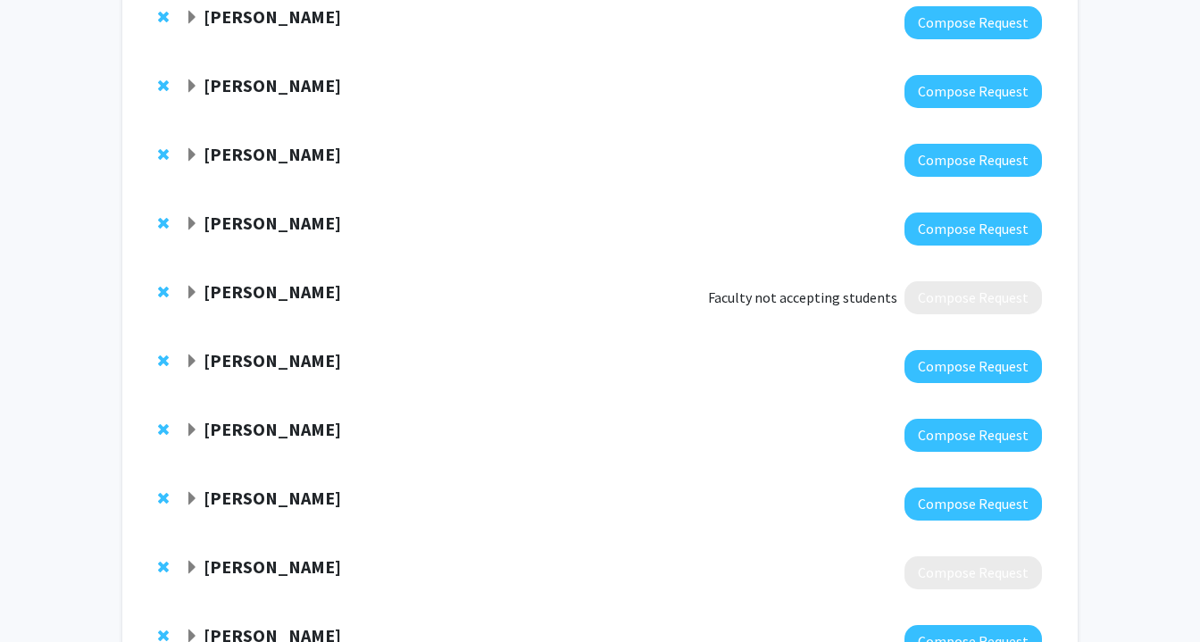
scroll to position [104, 0]
